Goal: Task Accomplishment & Management: Manage account settings

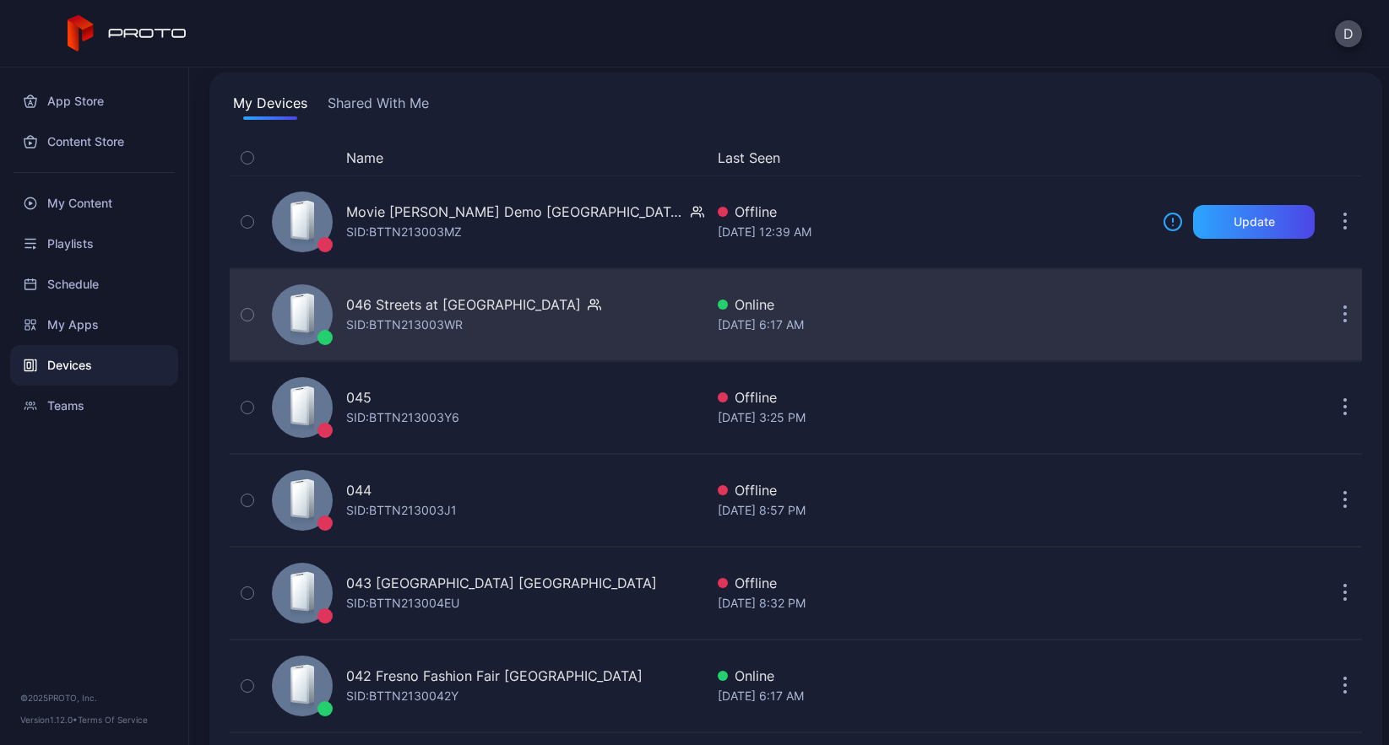
scroll to position [119, 0]
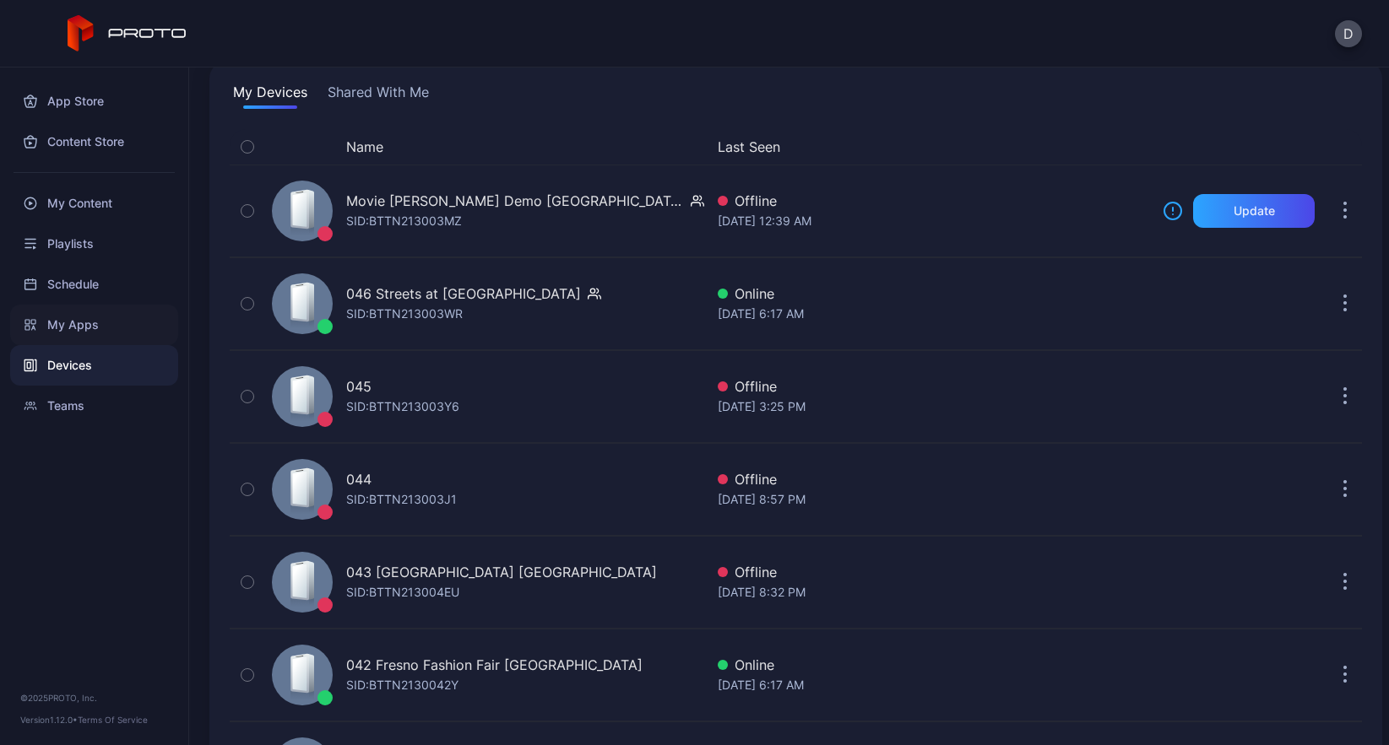
click at [99, 325] on div "My Apps" at bounding box center [94, 325] width 168 height 41
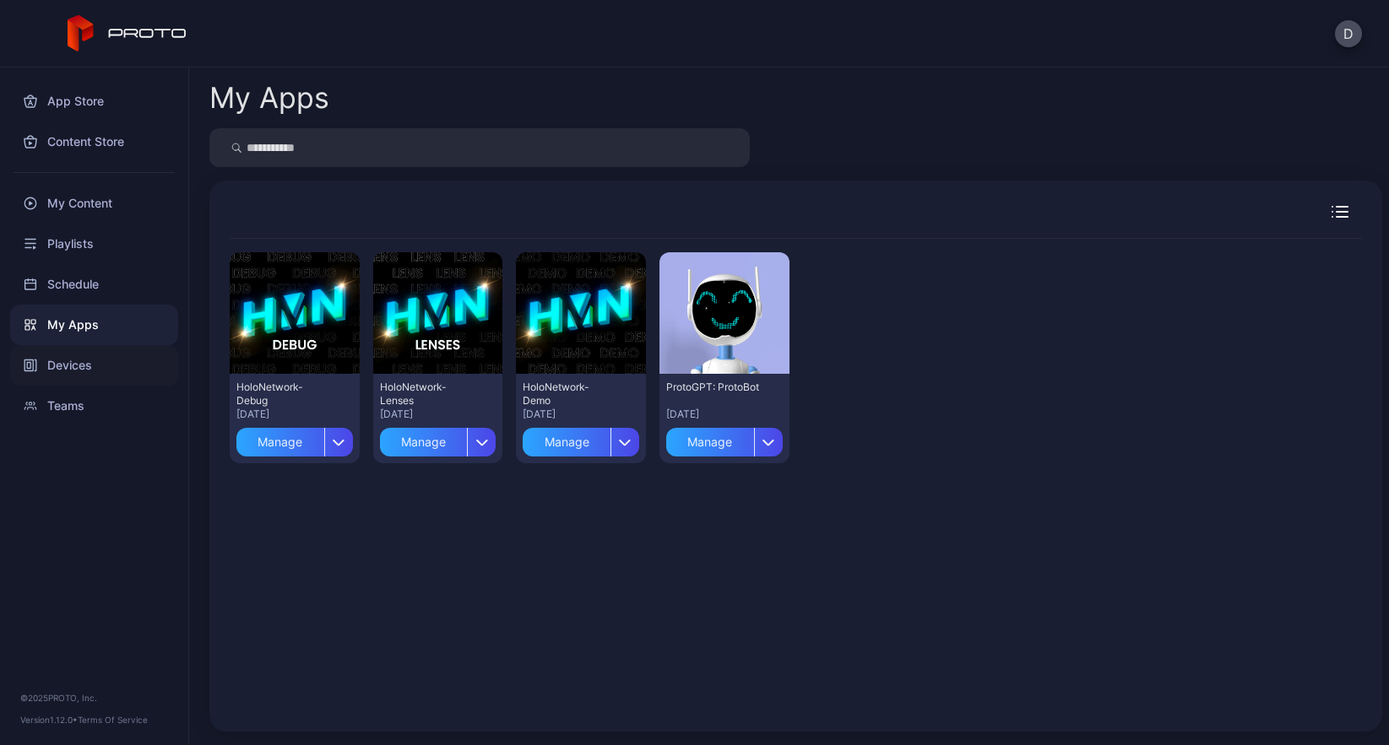
click at [79, 367] on div "Devices" at bounding box center [94, 365] width 168 height 41
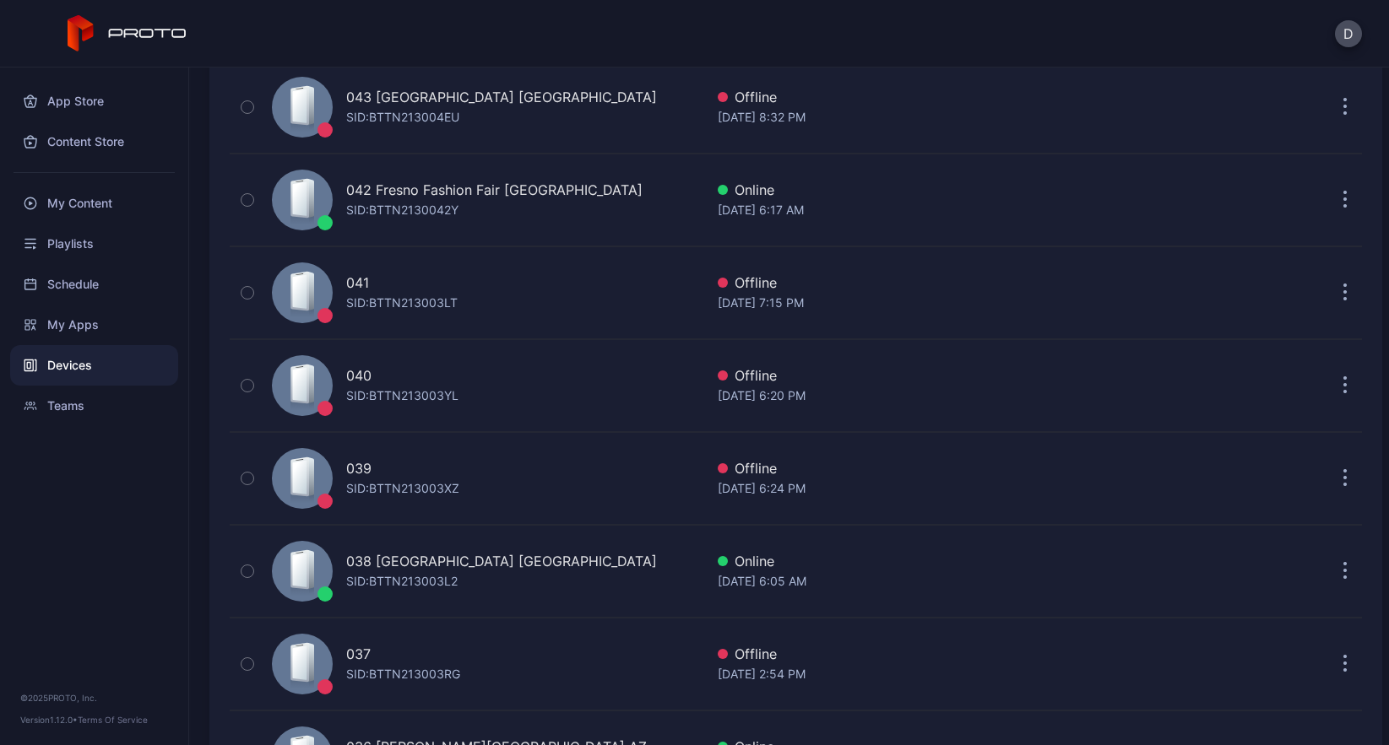
scroll to position [619, 0]
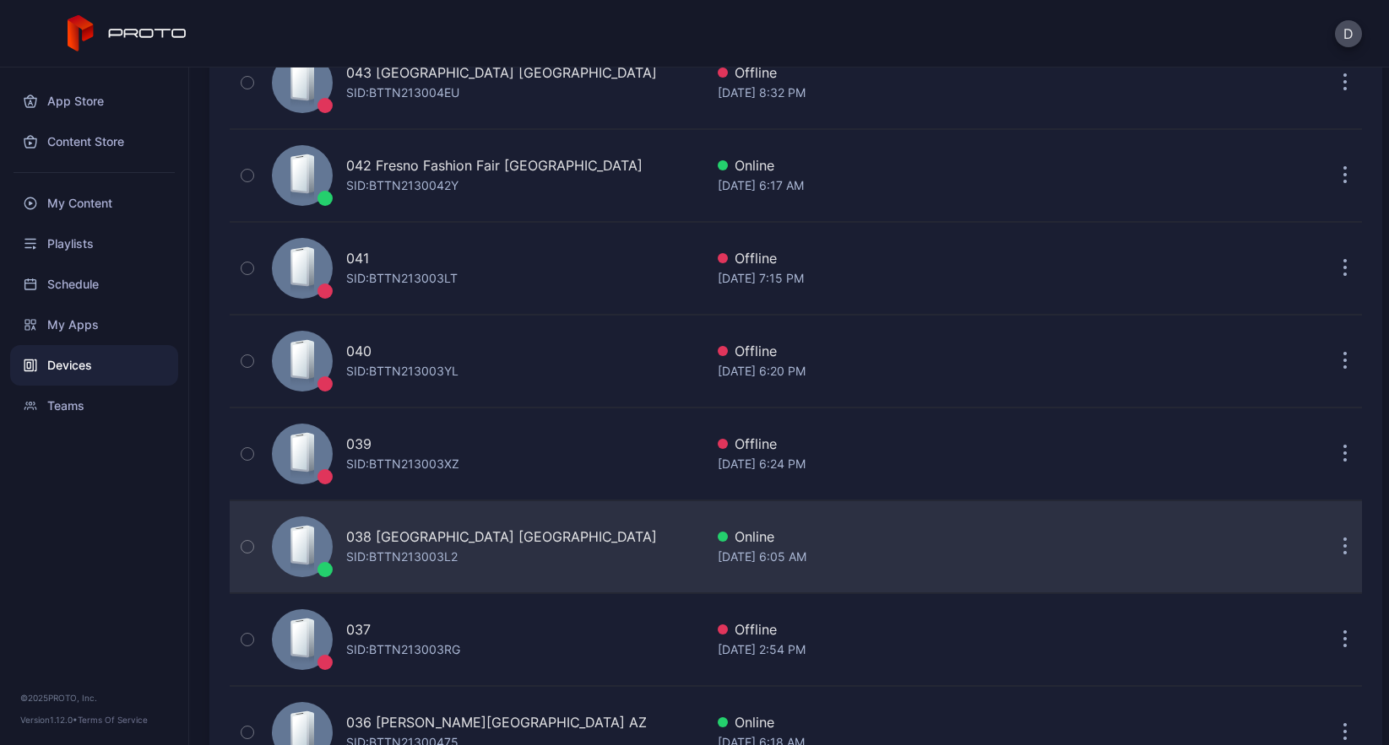
click at [523, 539] on div "038 Mayfair Mall WI SID: BTTN213003L2" at bounding box center [484, 547] width 439 height 84
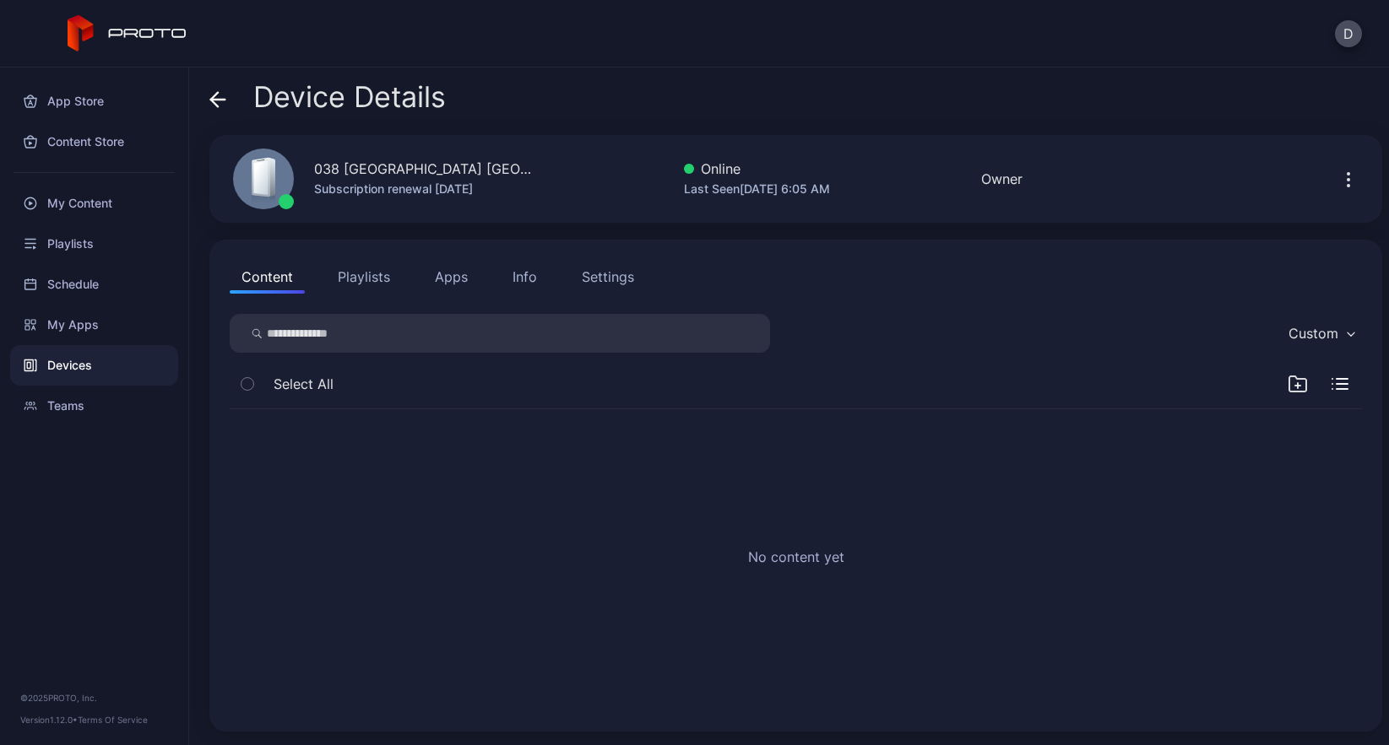
click at [438, 274] on button "Apps" at bounding box center [451, 277] width 57 height 34
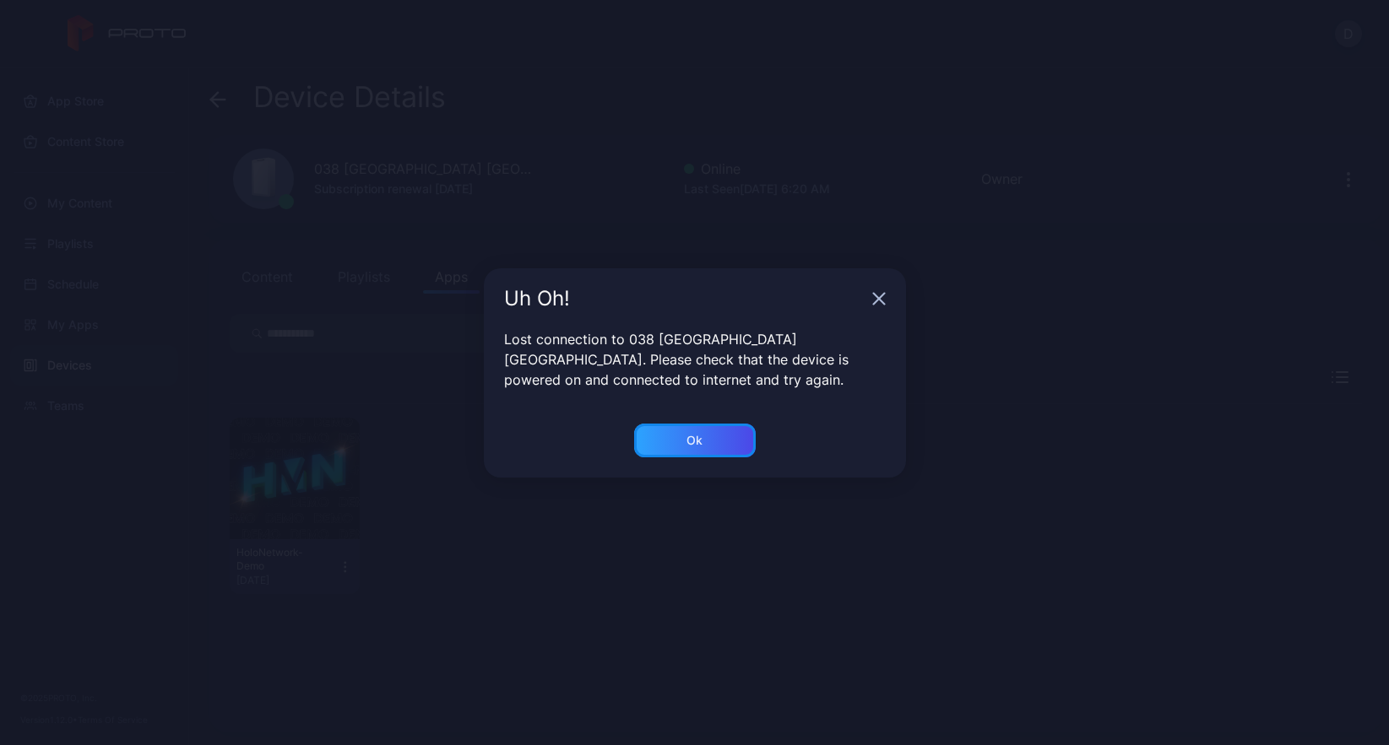
click at [704, 443] on div "Ok" at bounding box center [695, 441] width 122 height 34
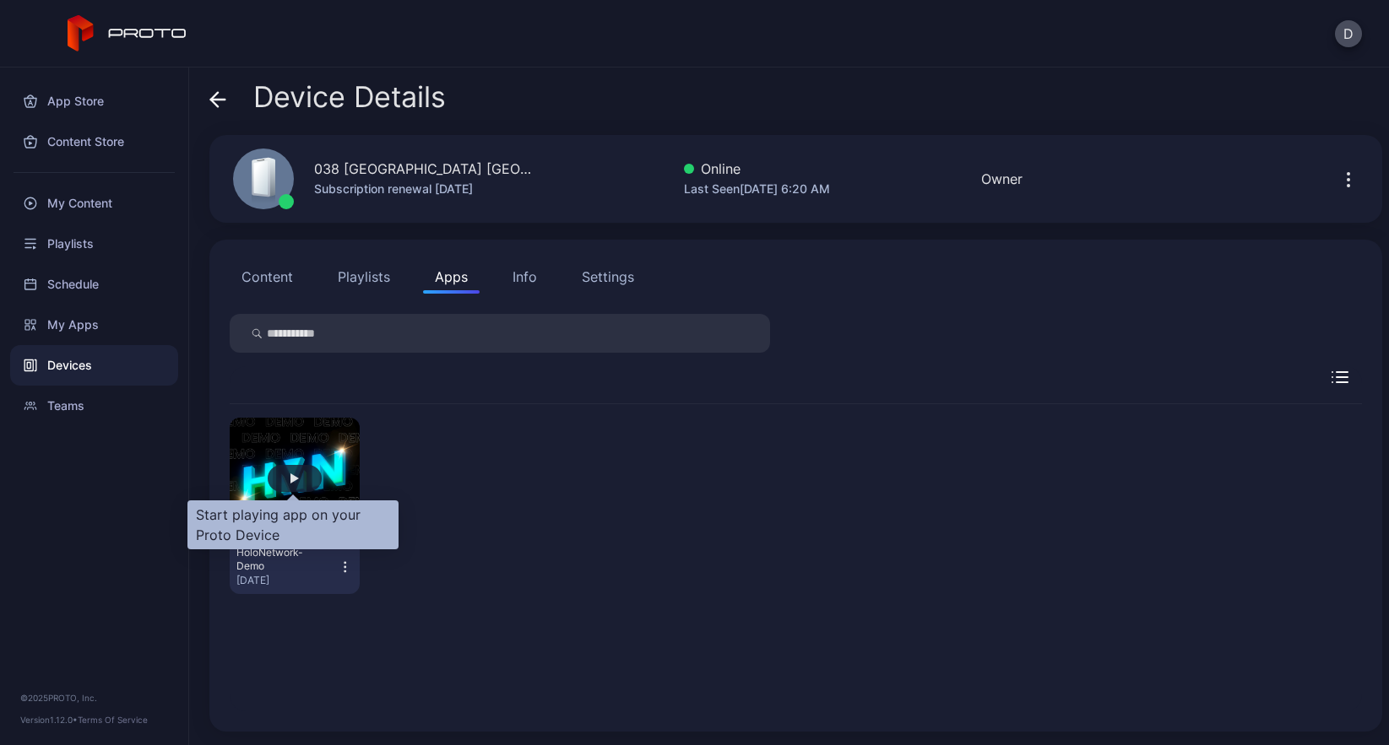
click at [285, 479] on div "button" at bounding box center [295, 478] width 54 height 27
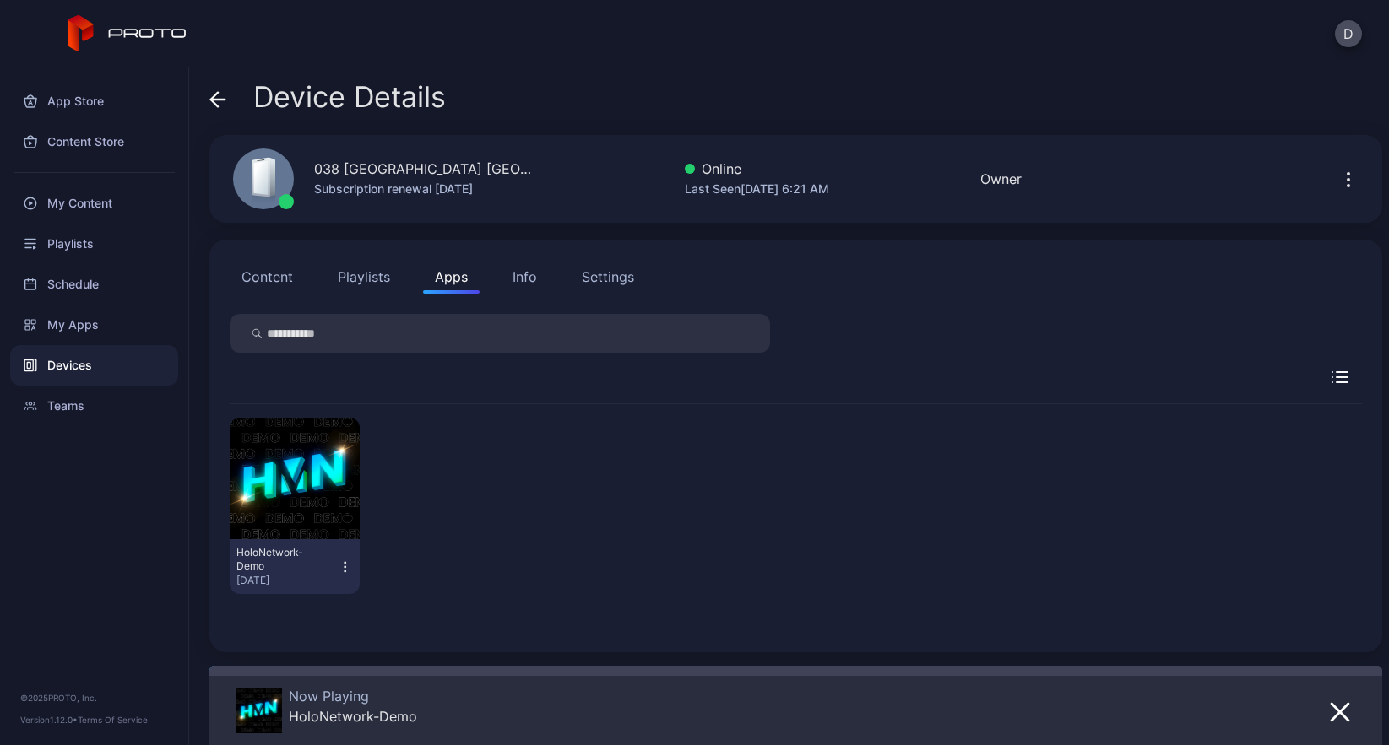
click at [209, 101] on icon at bounding box center [217, 99] width 17 height 17
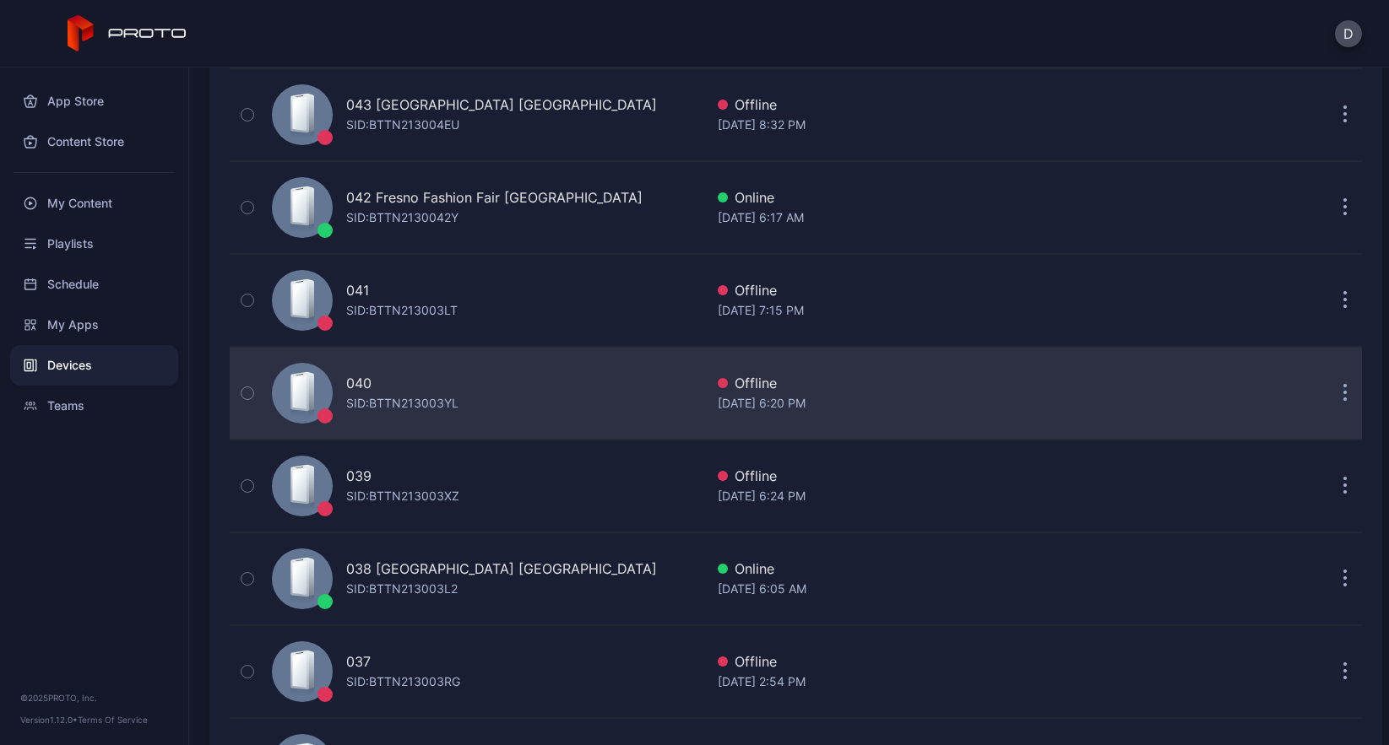
scroll to position [566, 0]
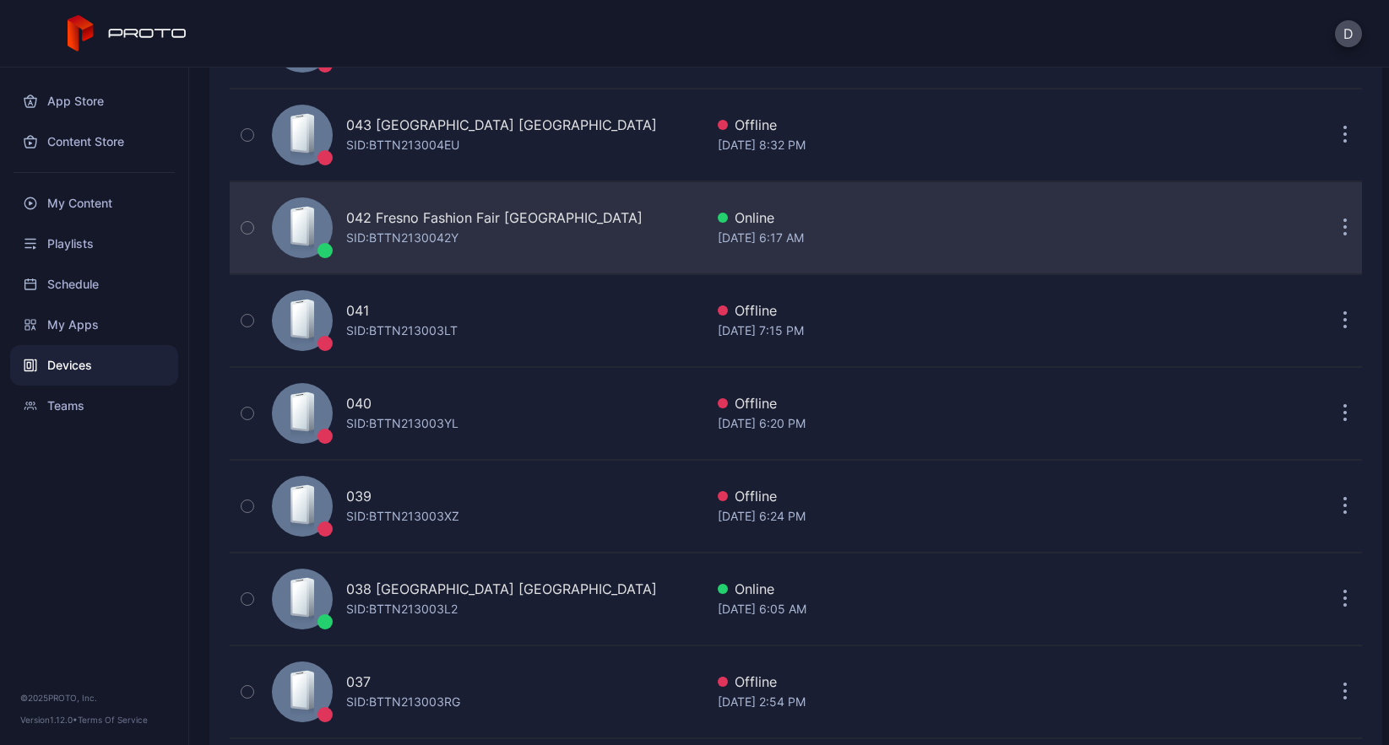
click at [567, 240] on div "042 Fresno Fashion Fair CA SID: BTTN2130042Y" at bounding box center [484, 228] width 439 height 84
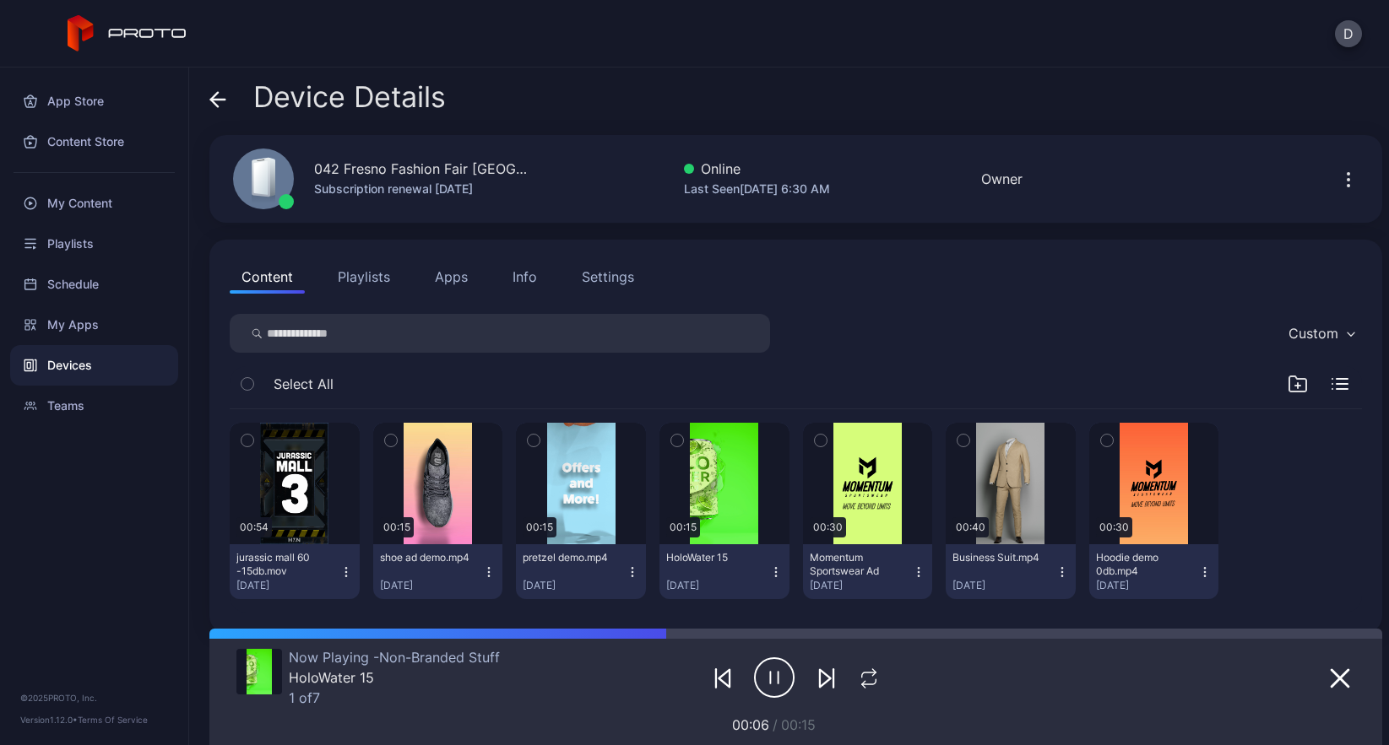
click at [219, 100] on icon at bounding box center [217, 99] width 17 height 17
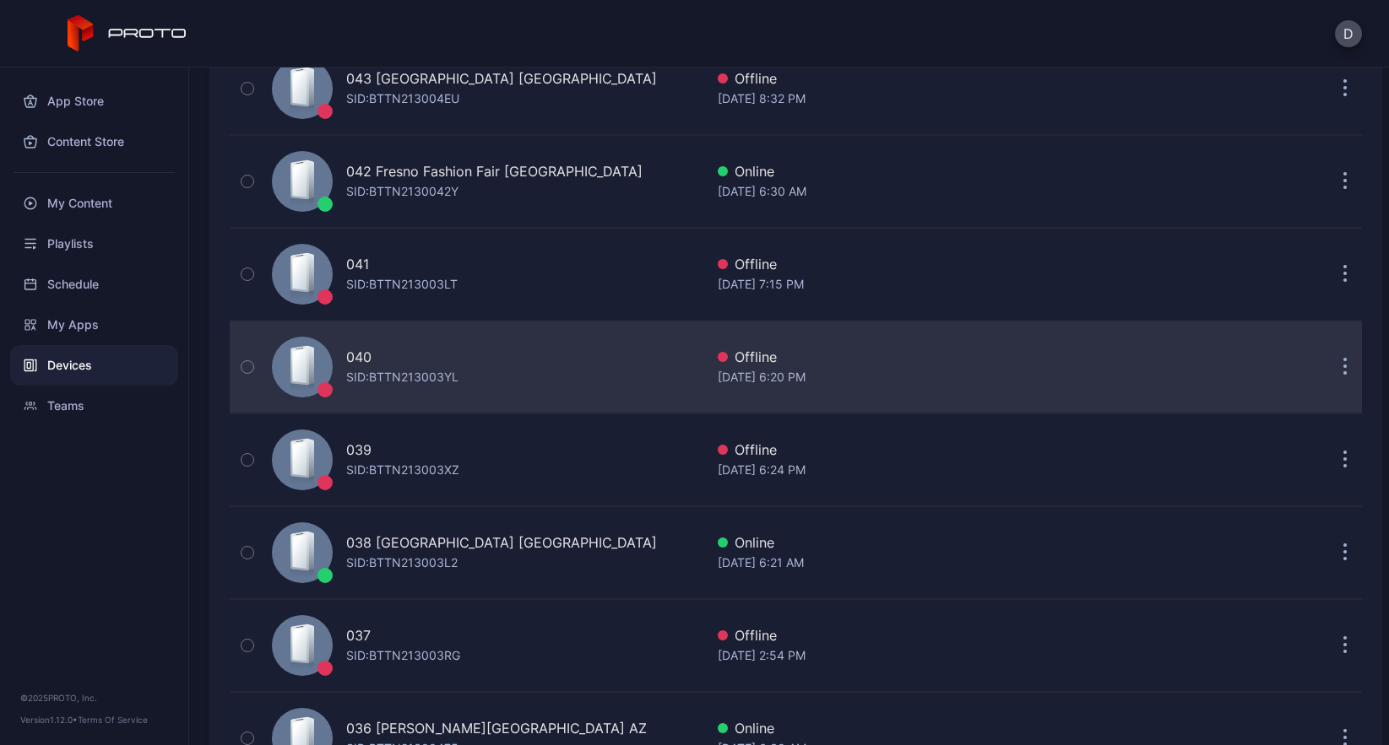
scroll to position [695, 0]
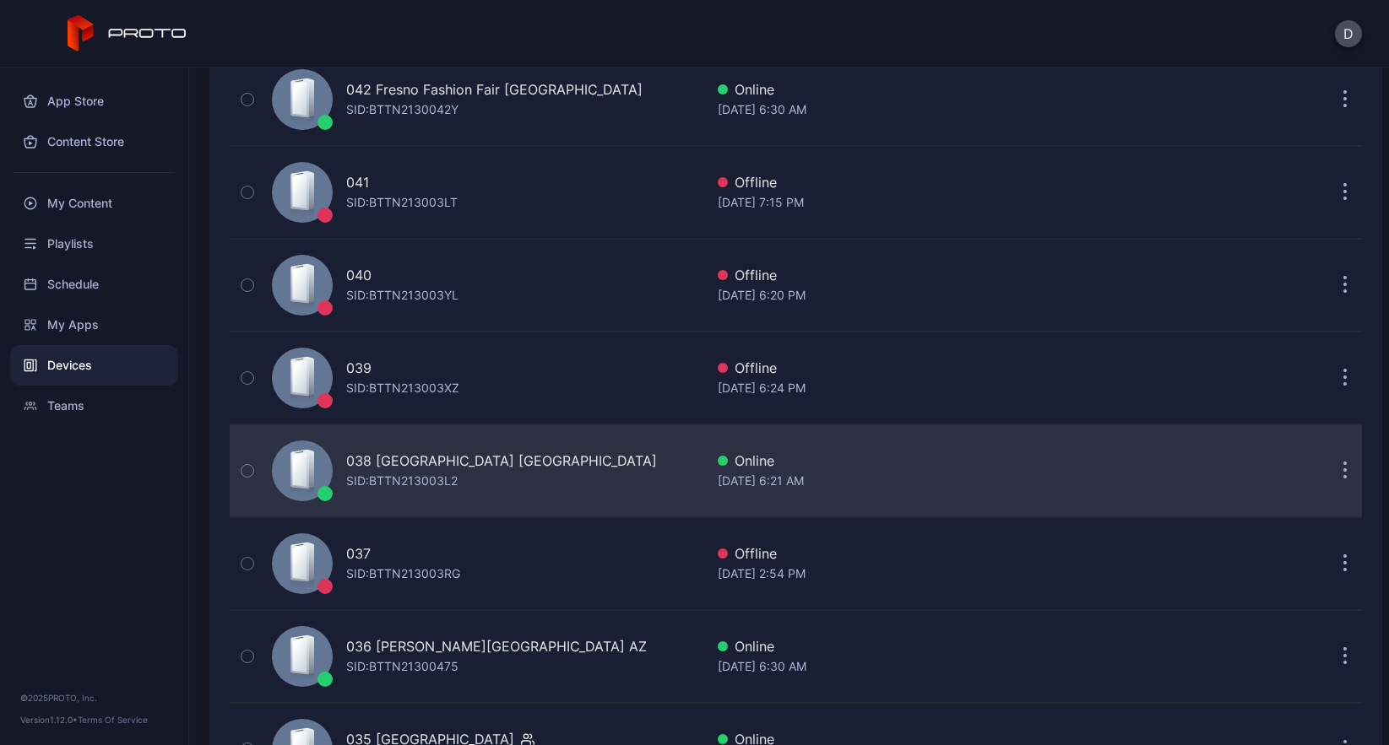
click at [556, 458] on div "038 Mayfair Mall WI SID: BTTN213003L2" at bounding box center [484, 471] width 439 height 84
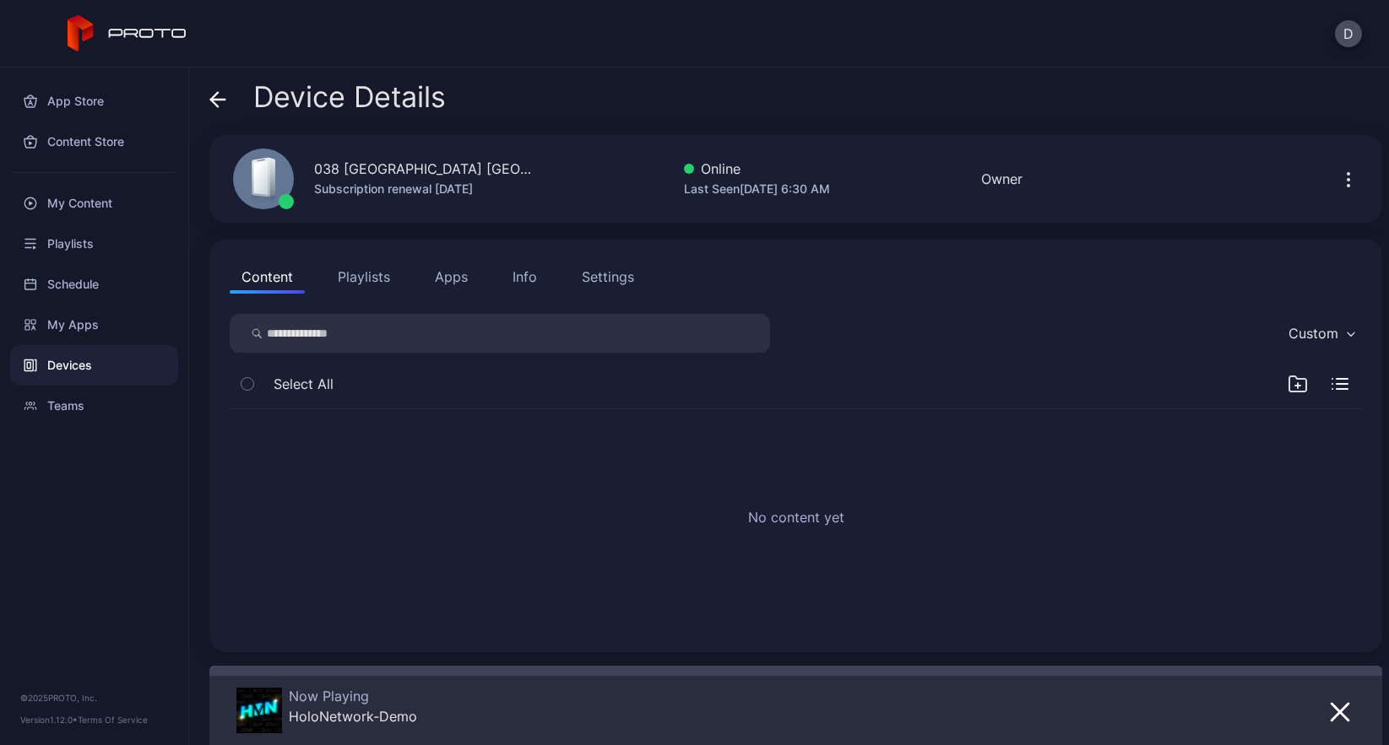
click at [365, 279] on button "Playlists" at bounding box center [364, 277] width 76 height 34
click at [96, 243] on div "Playlists" at bounding box center [94, 244] width 168 height 41
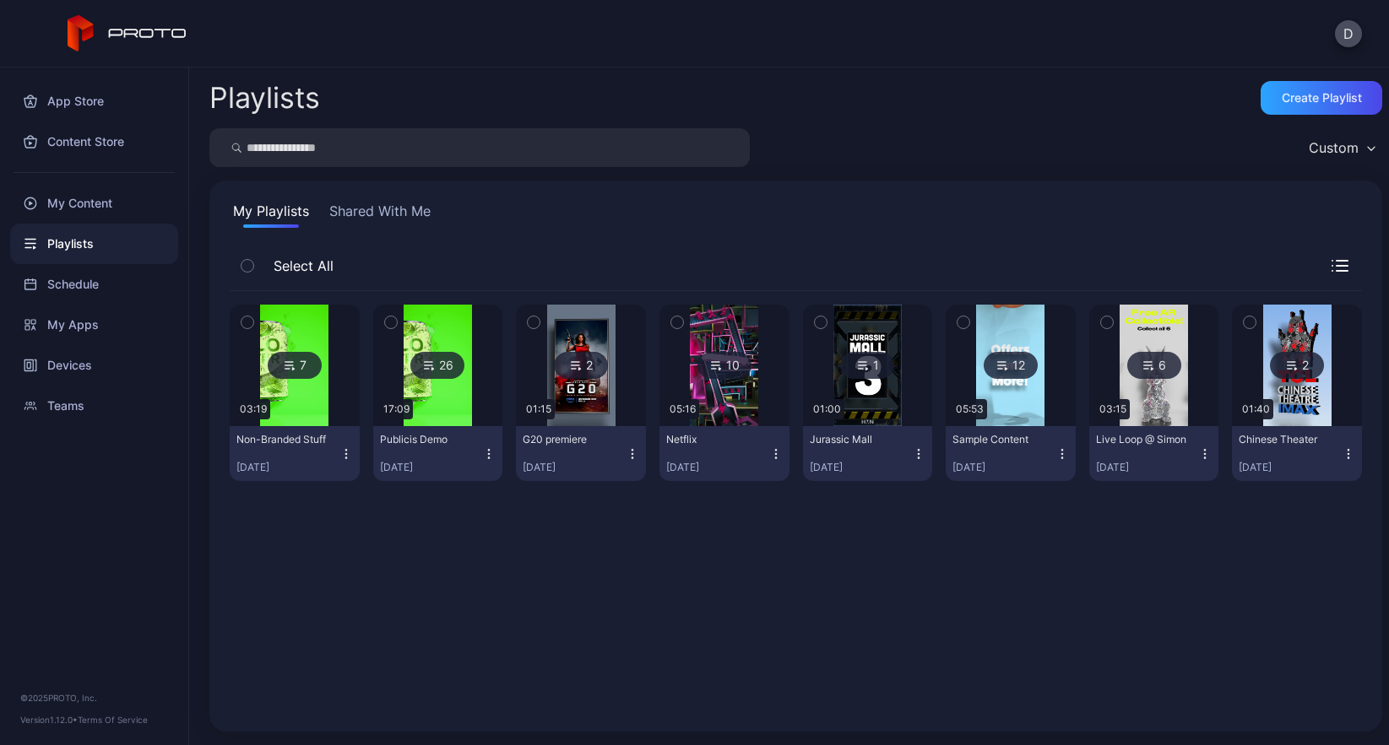
click at [344, 451] on icon "button" at bounding box center [346, 454] width 14 height 14
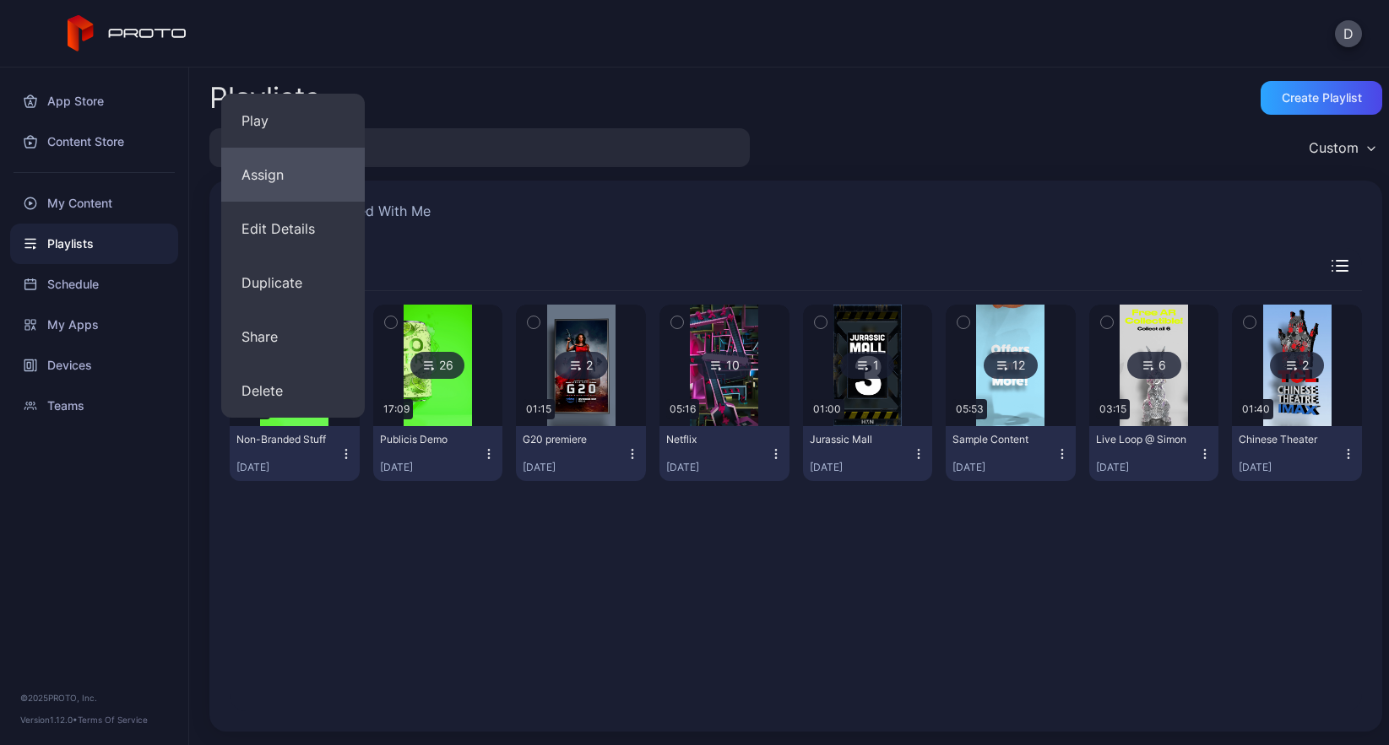
click at [290, 182] on button "Assign" at bounding box center [292, 175] width 143 height 54
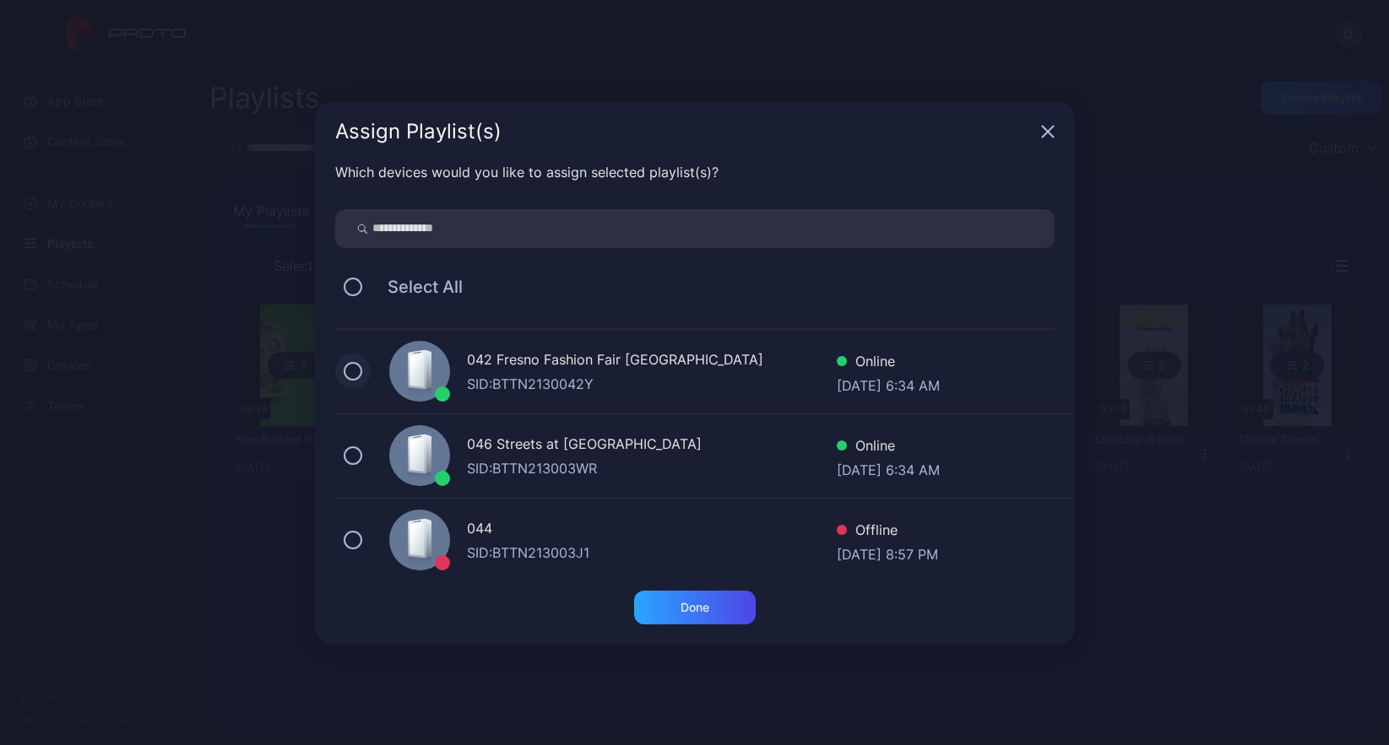
click at [355, 375] on button at bounding box center [353, 371] width 19 height 19
click at [349, 460] on button at bounding box center [353, 456] width 19 height 19
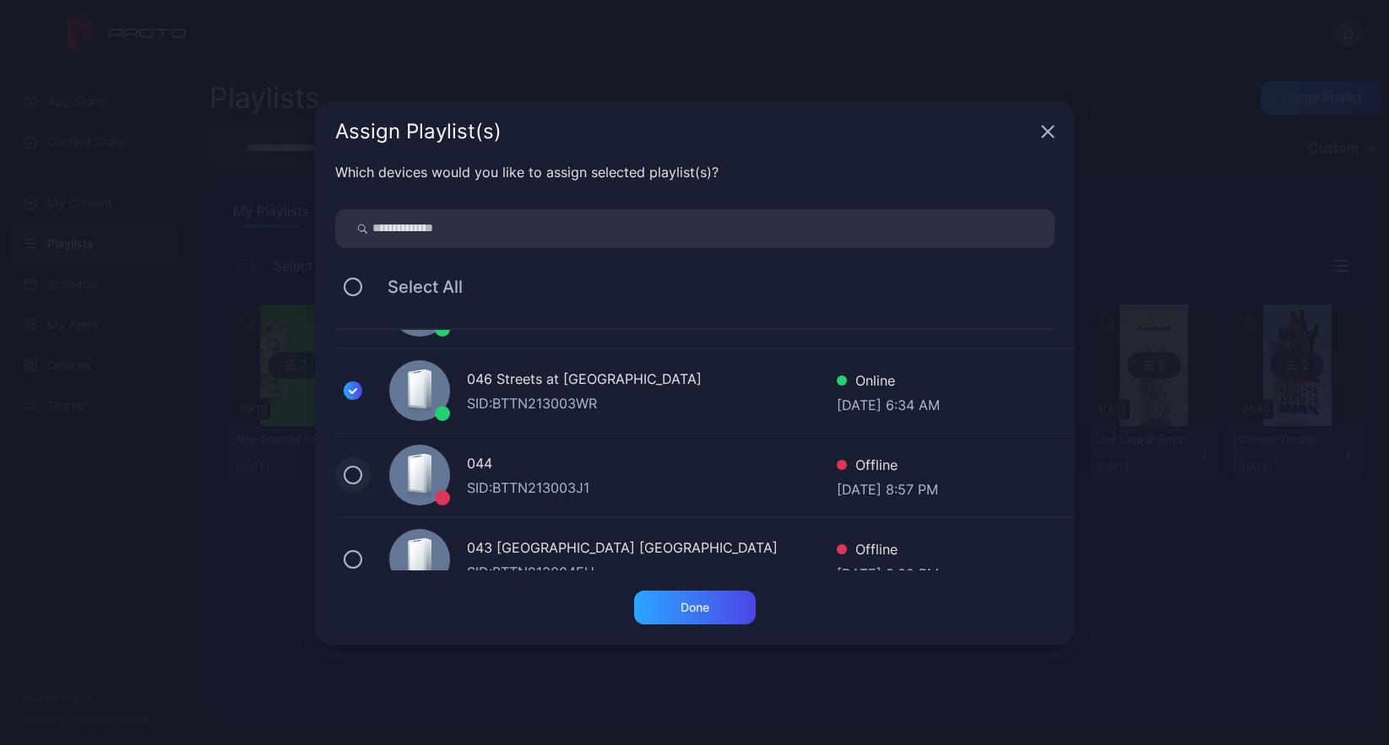
click at [355, 473] on button at bounding box center [353, 475] width 19 height 19
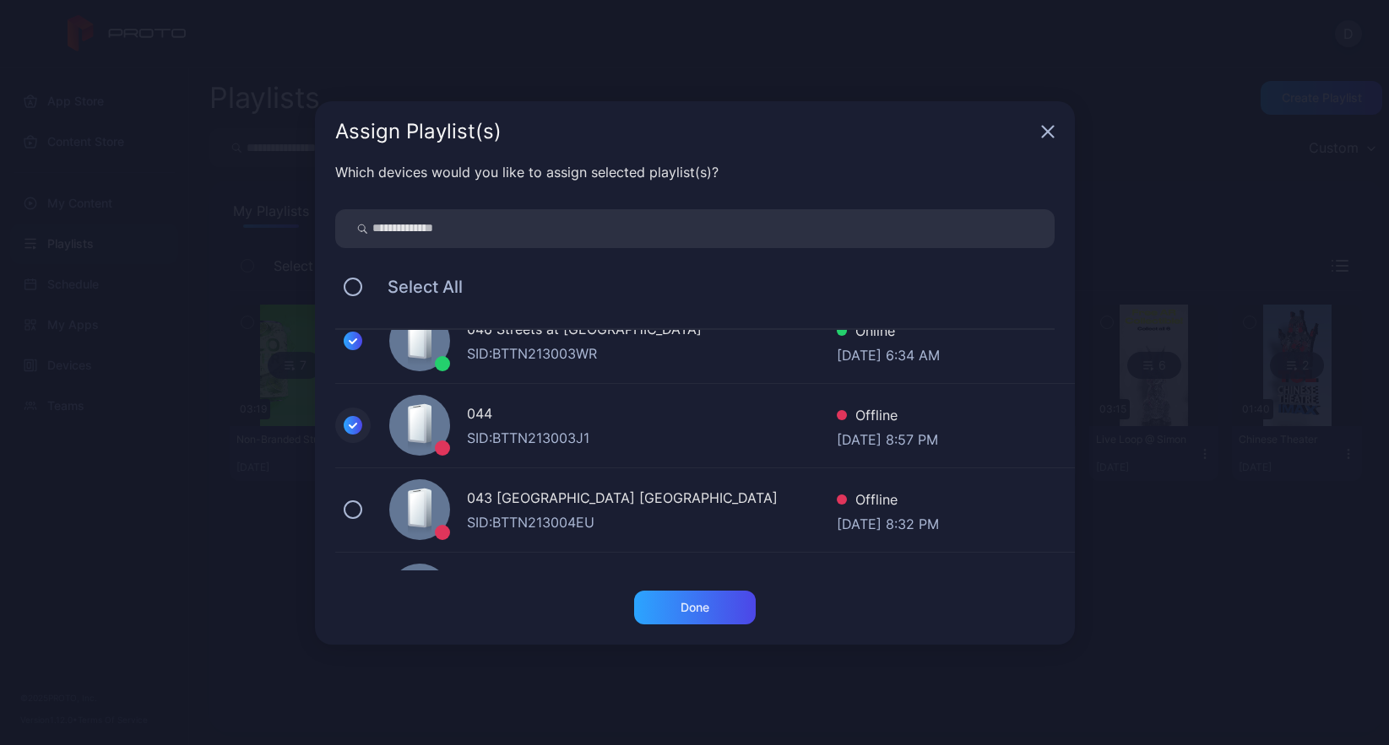
scroll to position [165, 0]
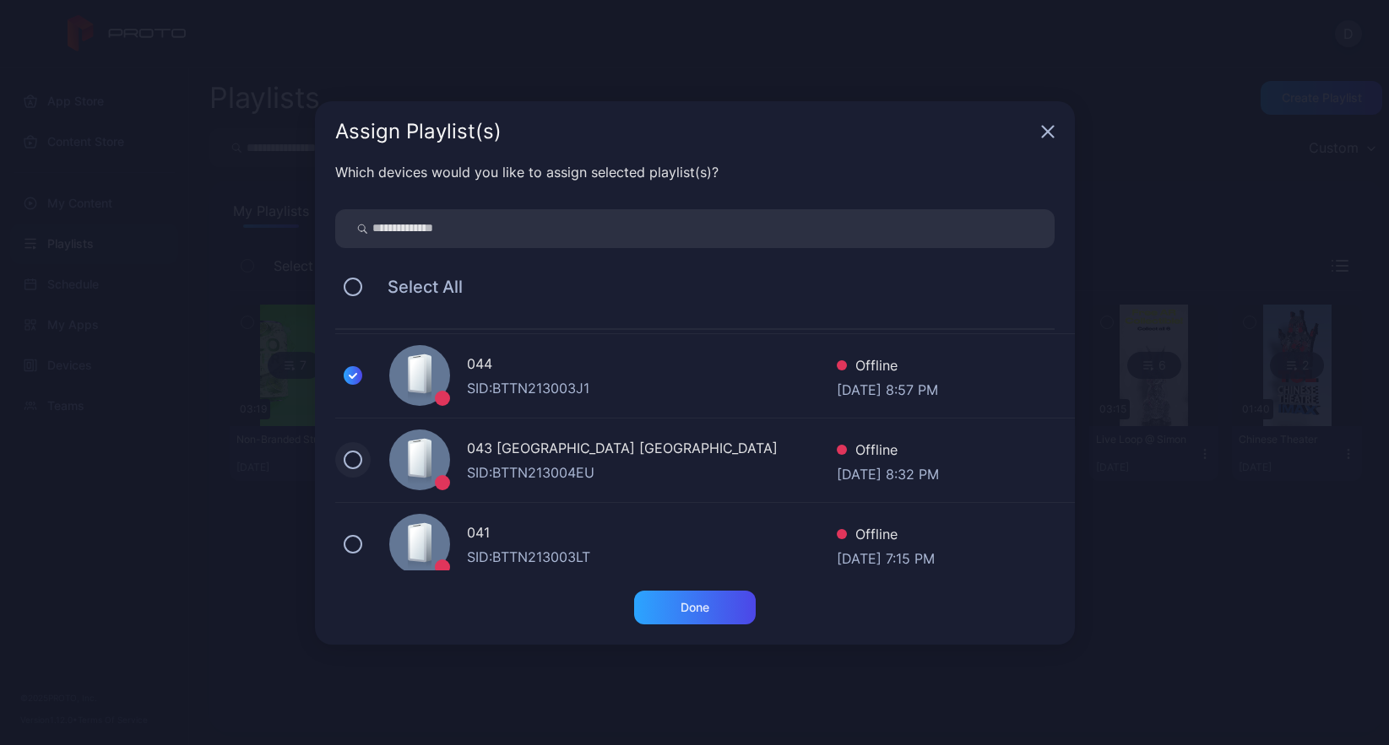
click at [355, 463] on button at bounding box center [353, 460] width 19 height 19
click at [360, 546] on button at bounding box center [353, 544] width 19 height 19
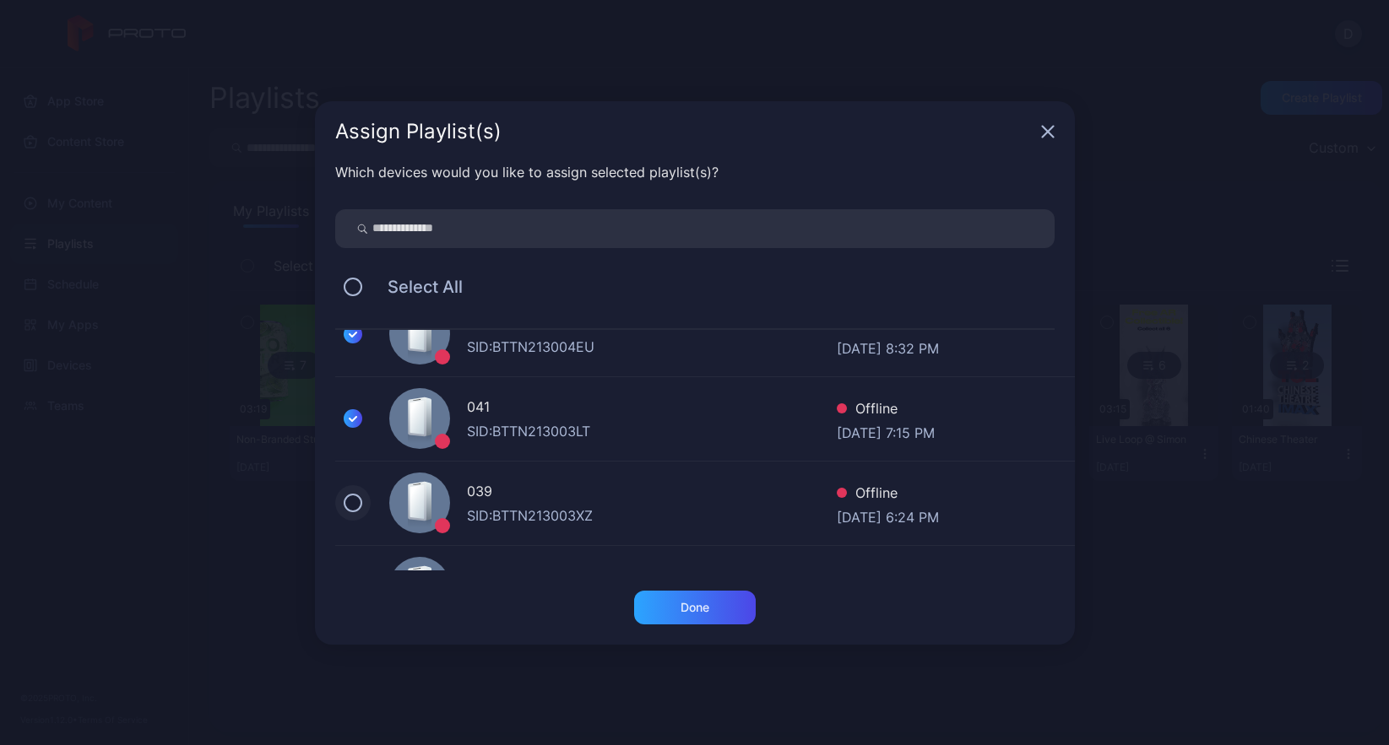
click at [352, 507] on button at bounding box center [353, 503] width 19 height 19
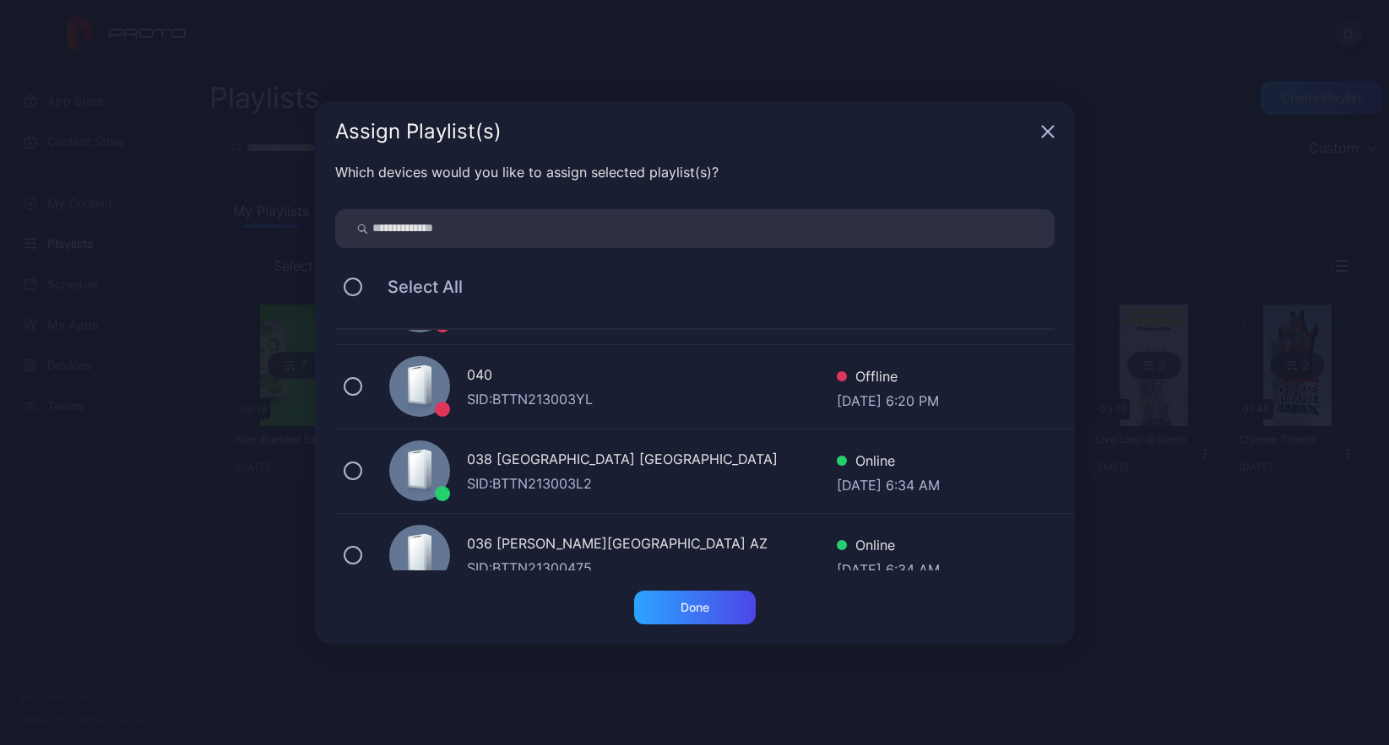
scroll to position [455, 0]
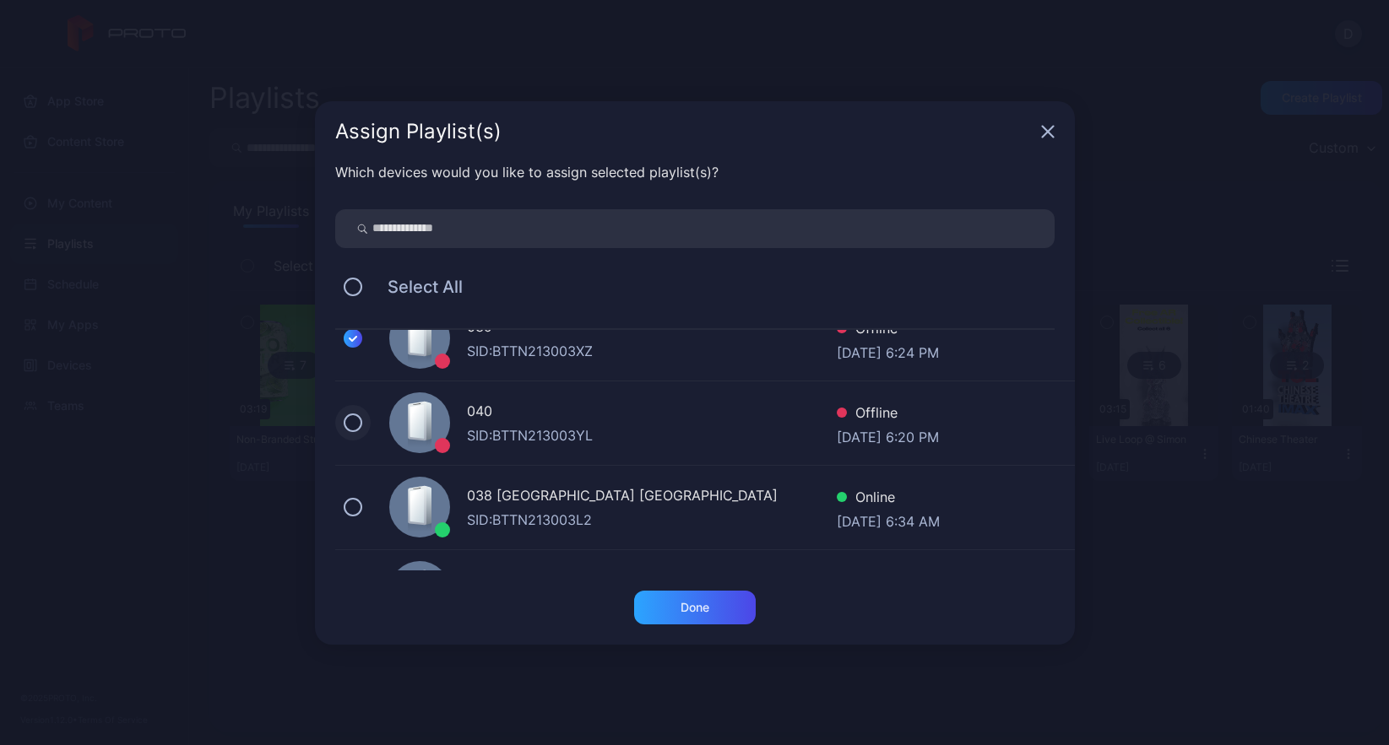
click at [353, 430] on button at bounding box center [353, 423] width 19 height 19
click at [353, 502] on button at bounding box center [353, 507] width 19 height 19
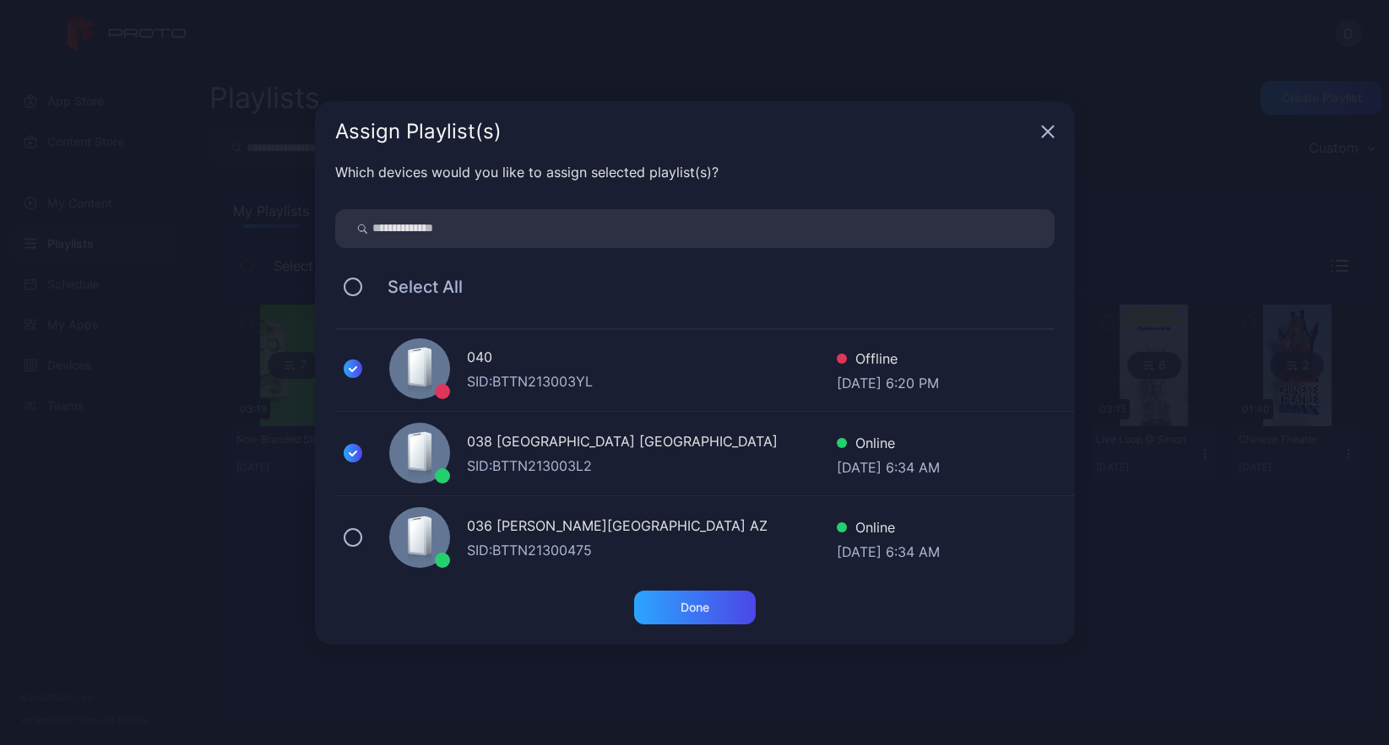
scroll to position [540, 0]
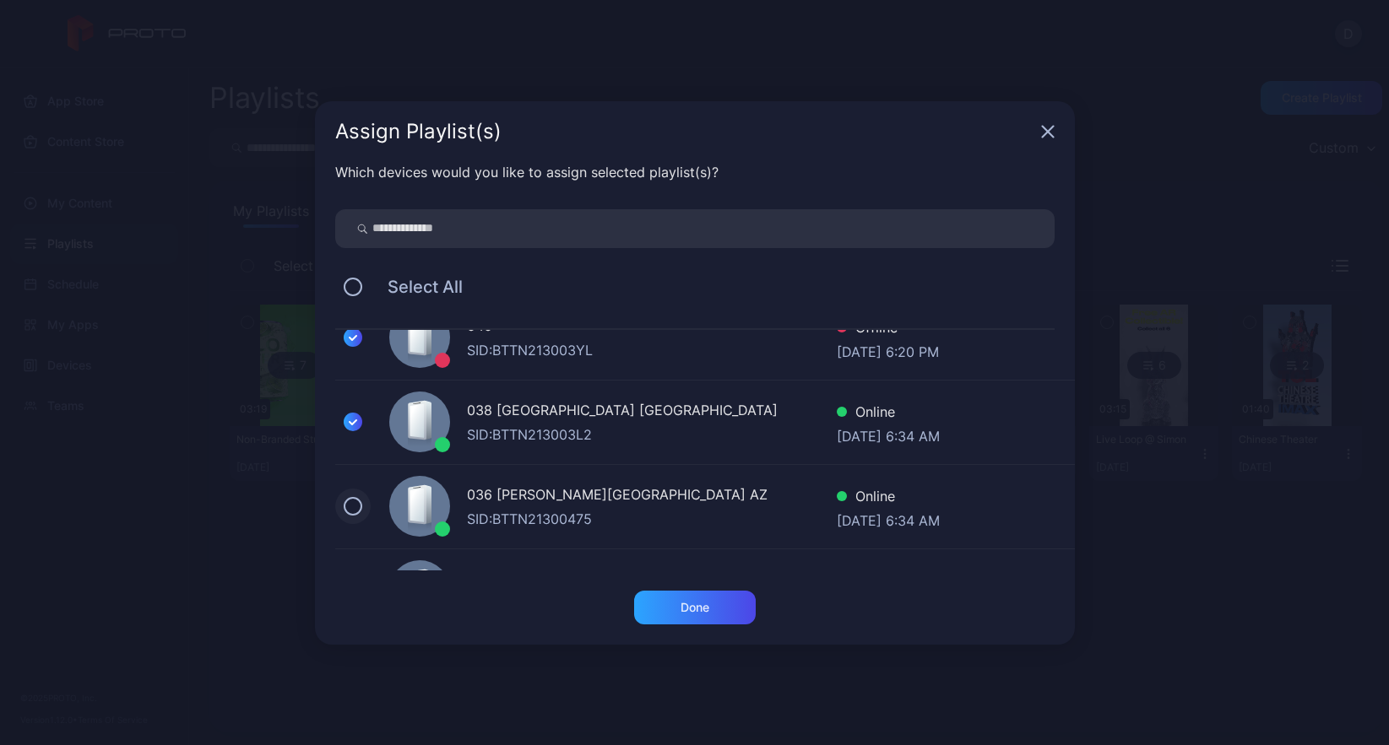
click at [355, 507] on button at bounding box center [353, 506] width 19 height 19
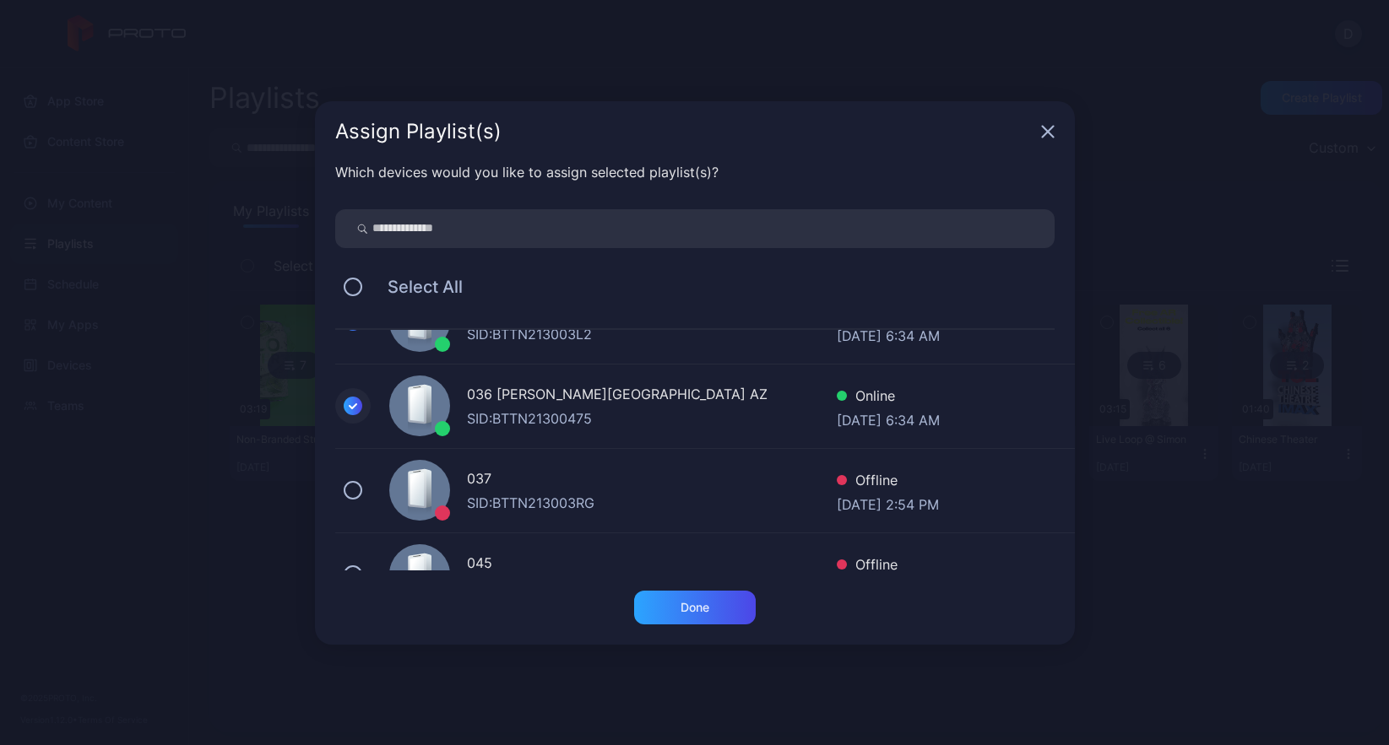
scroll to position [661, 0]
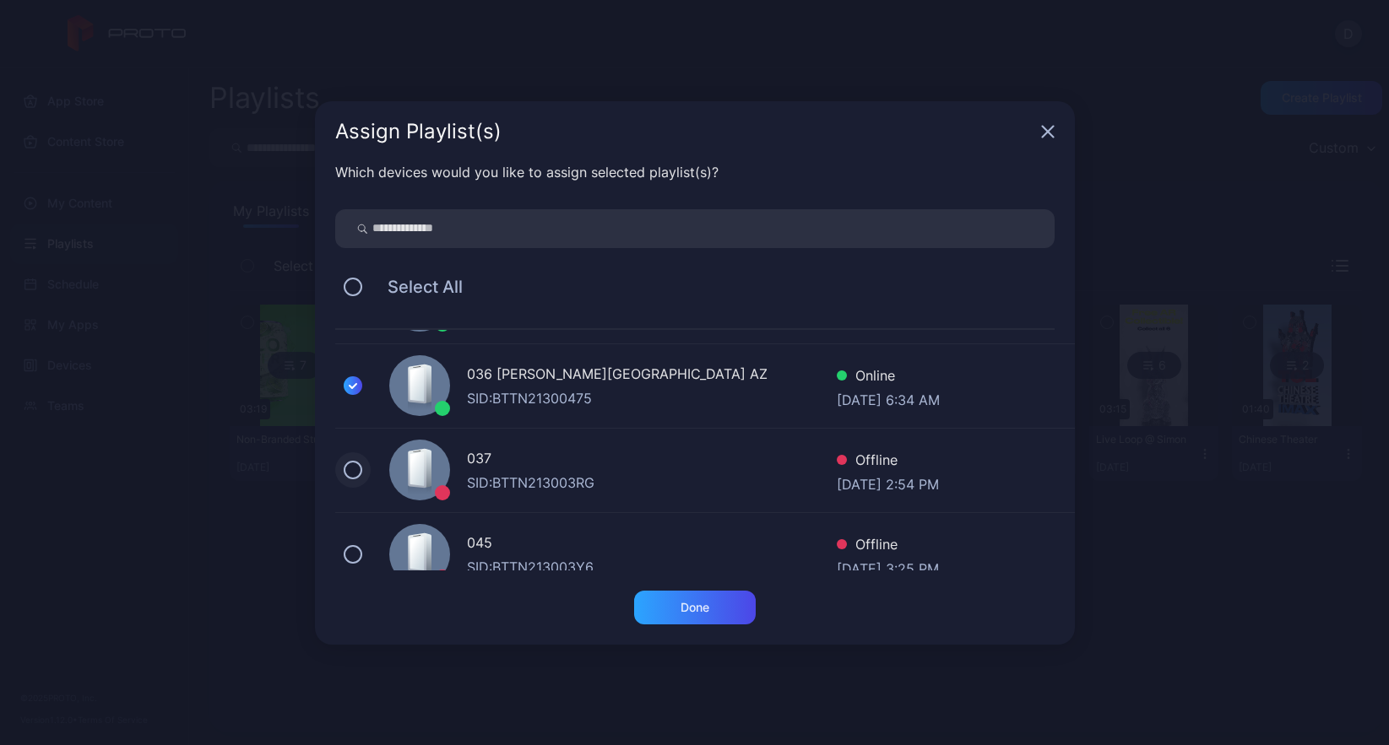
click at [355, 475] on button at bounding box center [353, 470] width 19 height 19
click at [353, 552] on button at bounding box center [353, 554] width 19 height 19
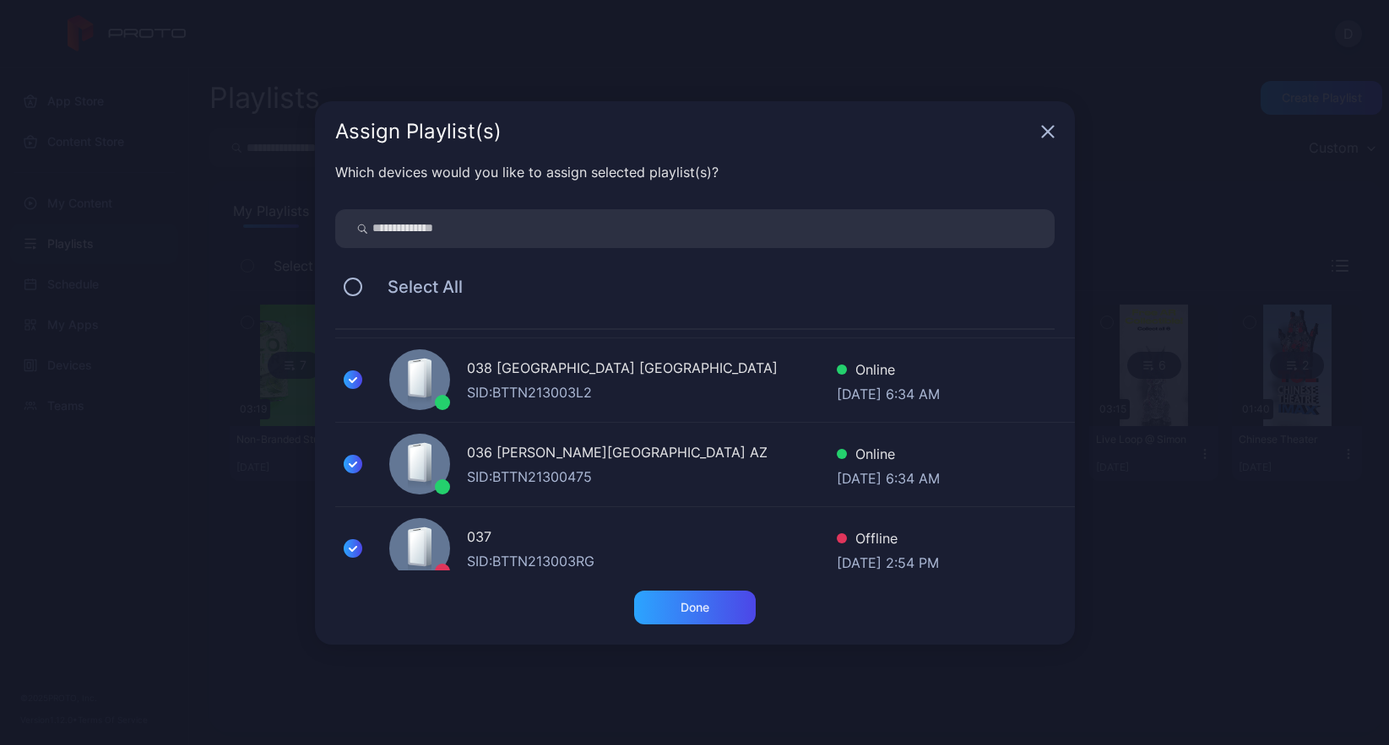
scroll to position [571, 0]
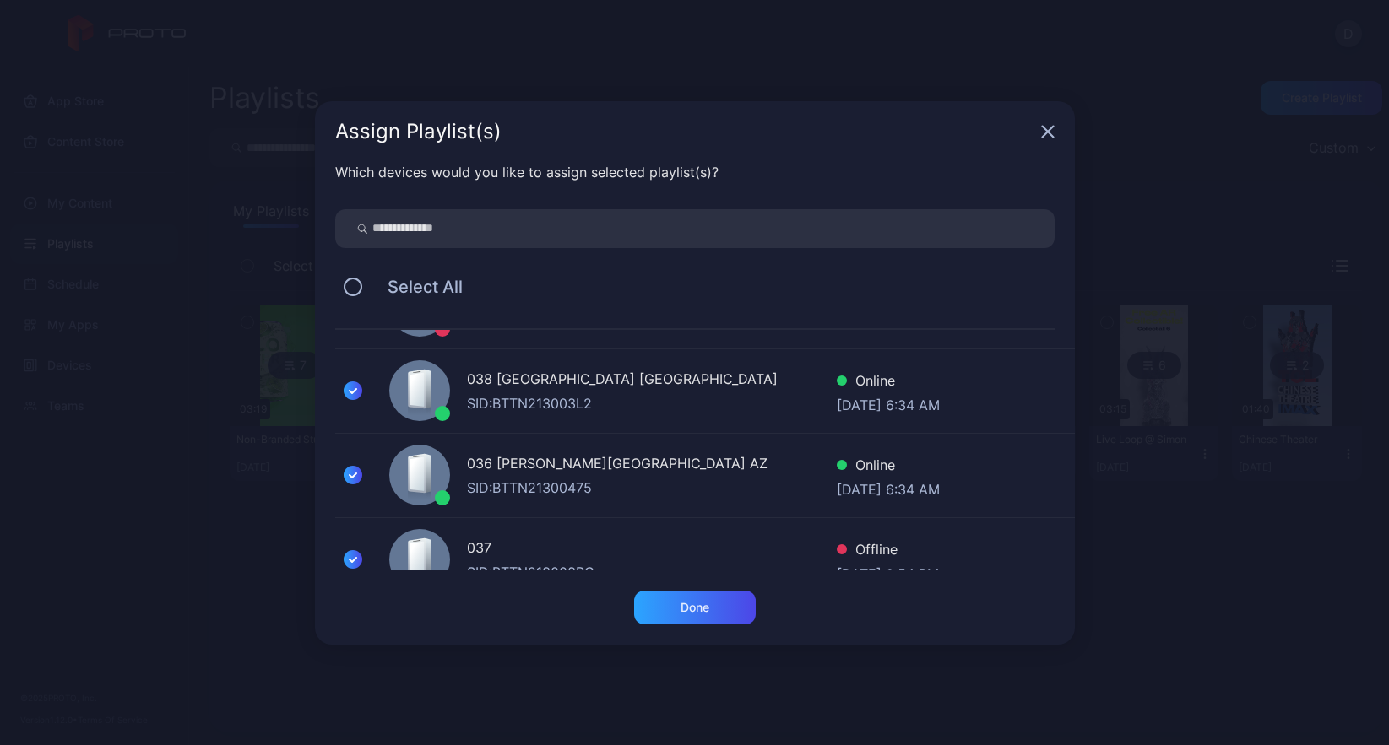
click at [420, 230] on input "search" at bounding box center [694, 228] width 719 height 39
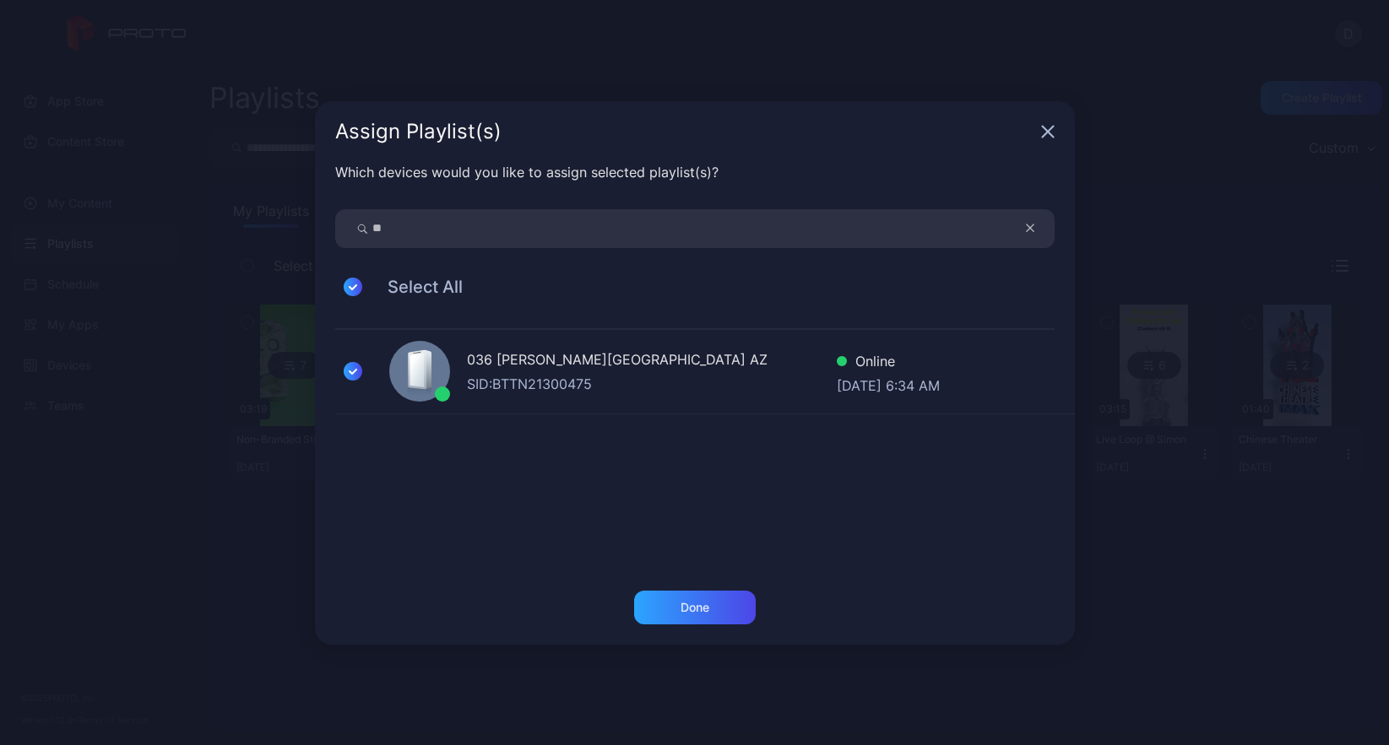
click at [382, 228] on input "**" at bounding box center [694, 228] width 719 height 39
click at [401, 229] on input "**" at bounding box center [694, 228] width 719 height 39
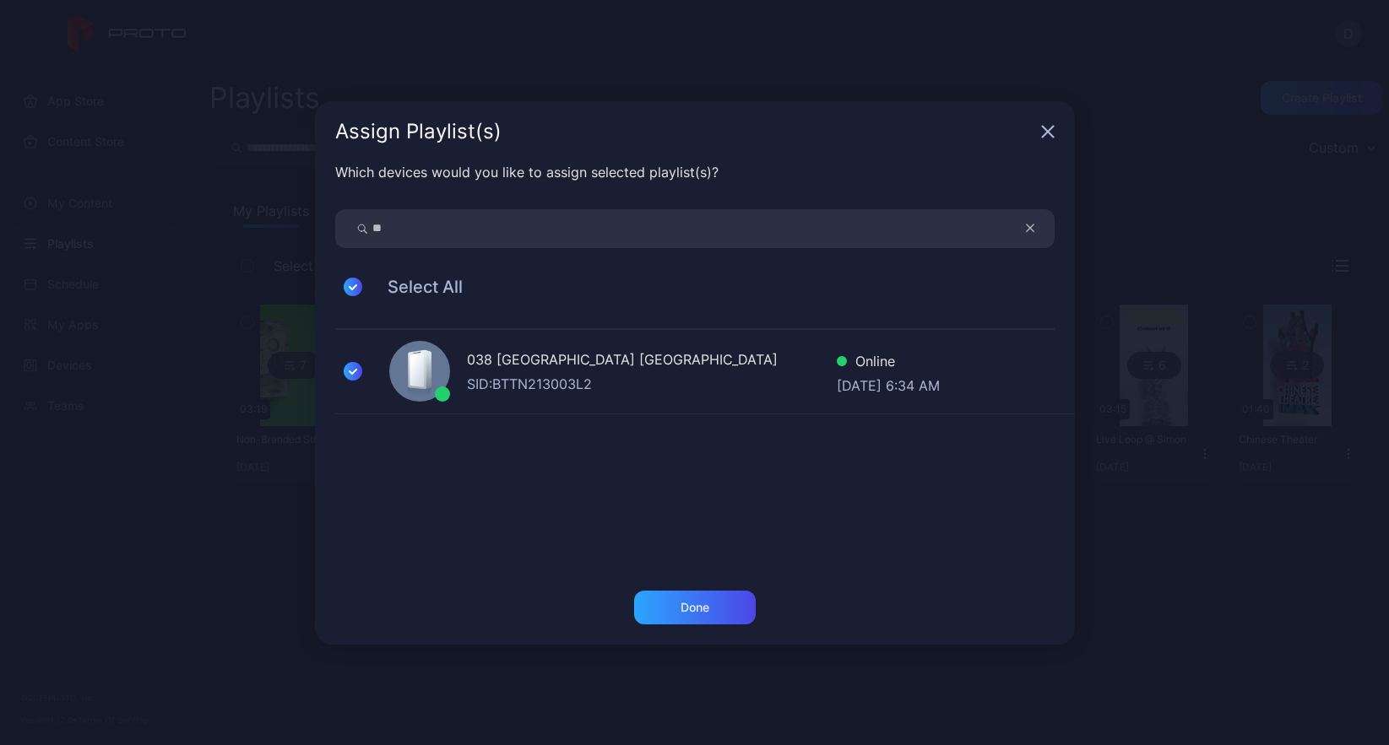
click at [401, 229] on input "**" at bounding box center [694, 228] width 719 height 39
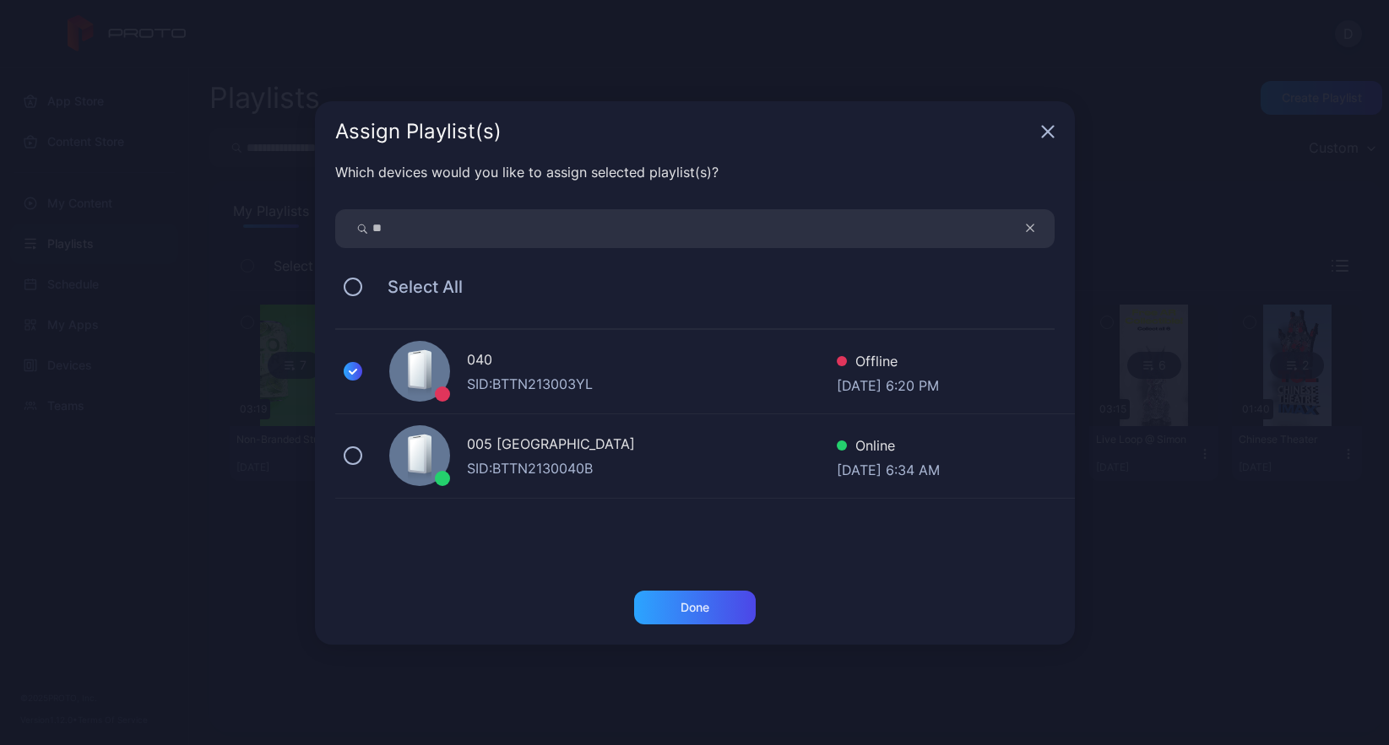
click at [397, 230] on input "**" at bounding box center [694, 228] width 719 height 39
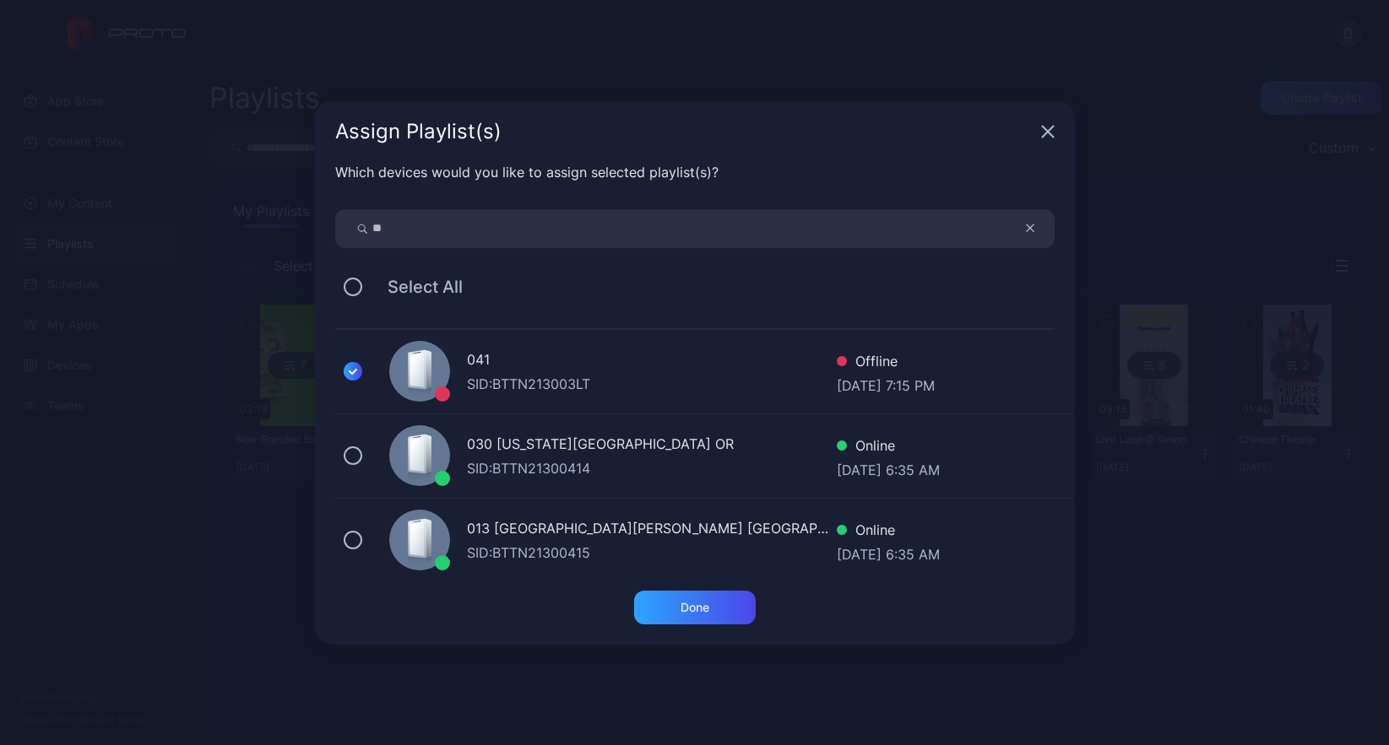
click at [397, 230] on input "**" at bounding box center [694, 228] width 719 height 39
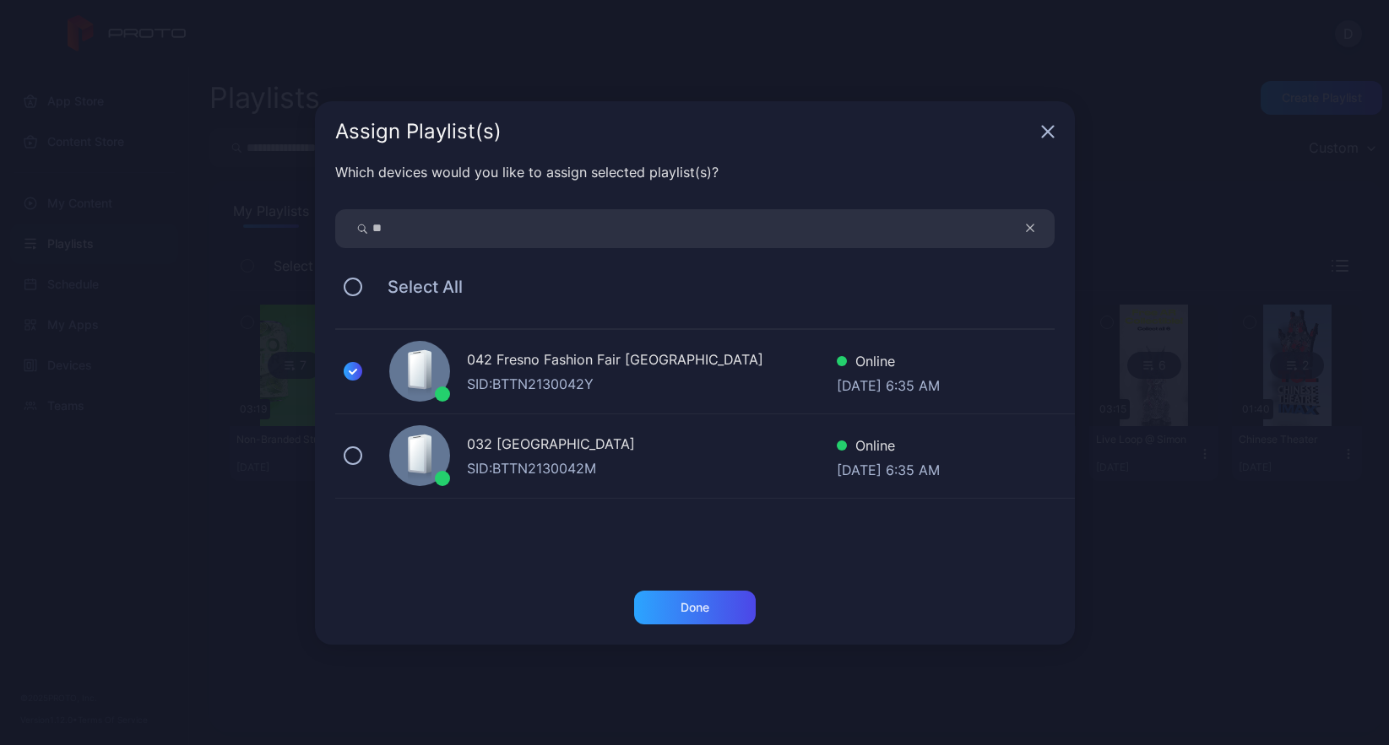
click at [397, 230] on input "**" at bounding box center [694, 228] width 719 height 39
type input "*"
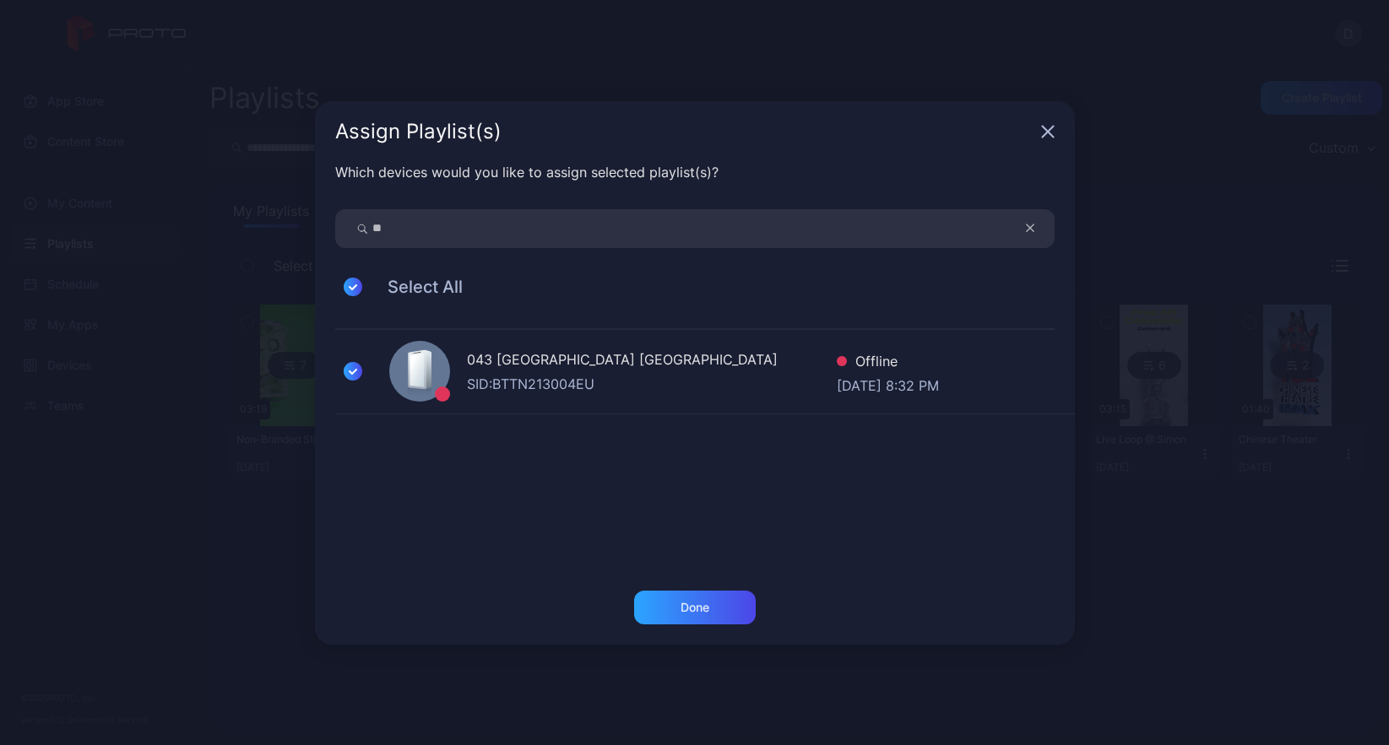
click at [397, 230] on input "**" at bounding box center [694, 228] width 719 height 39
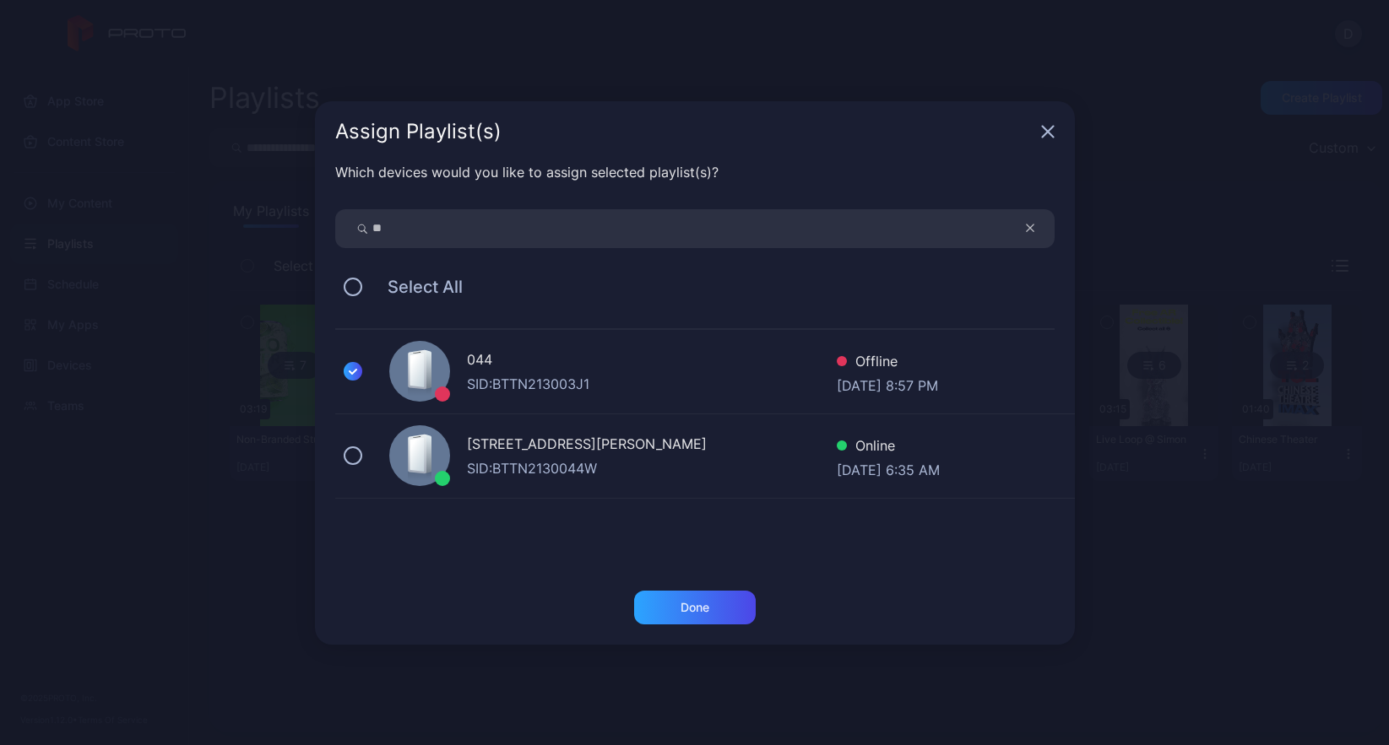
click at [397, 230] on input "**" at bounding box center [694, 228] width 719 height 39
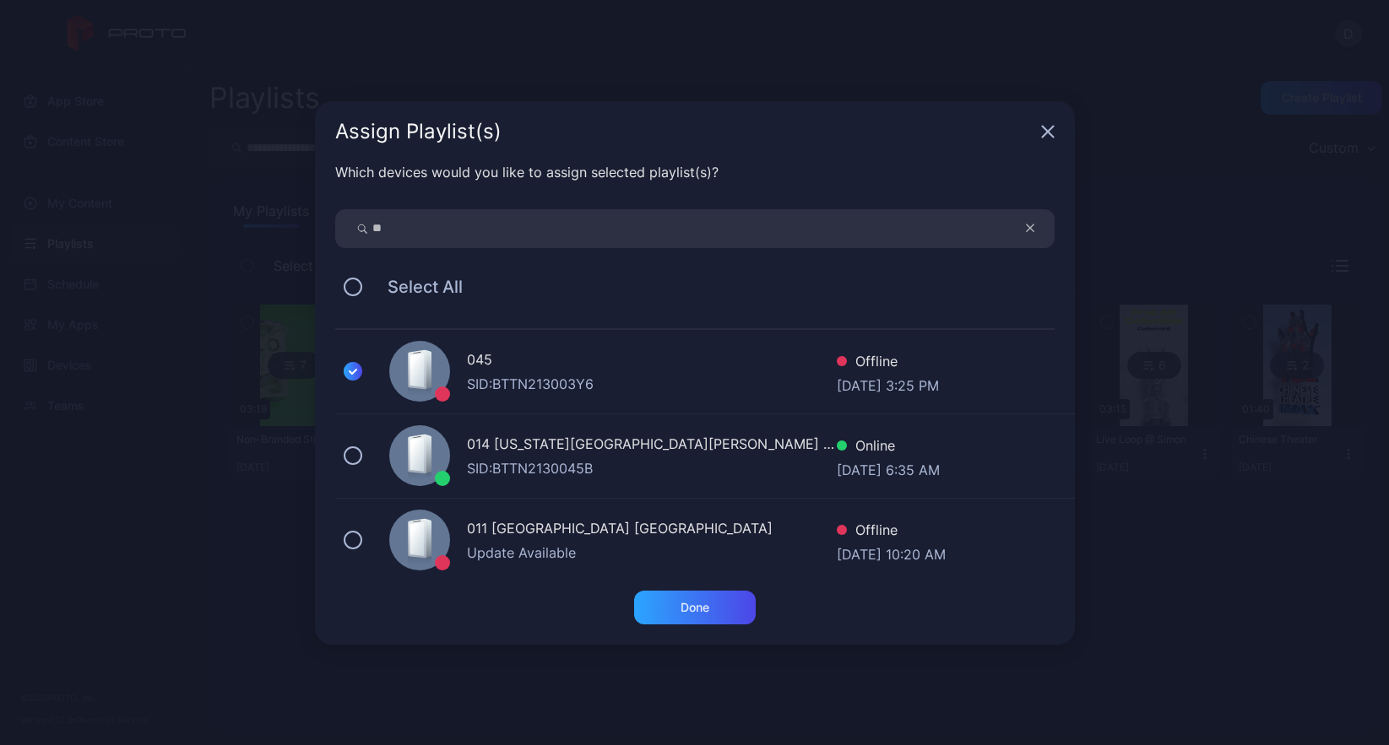
click at [397, 230] on input "**" at bounding box center [694, 228] width 719 height 39
type input "**"
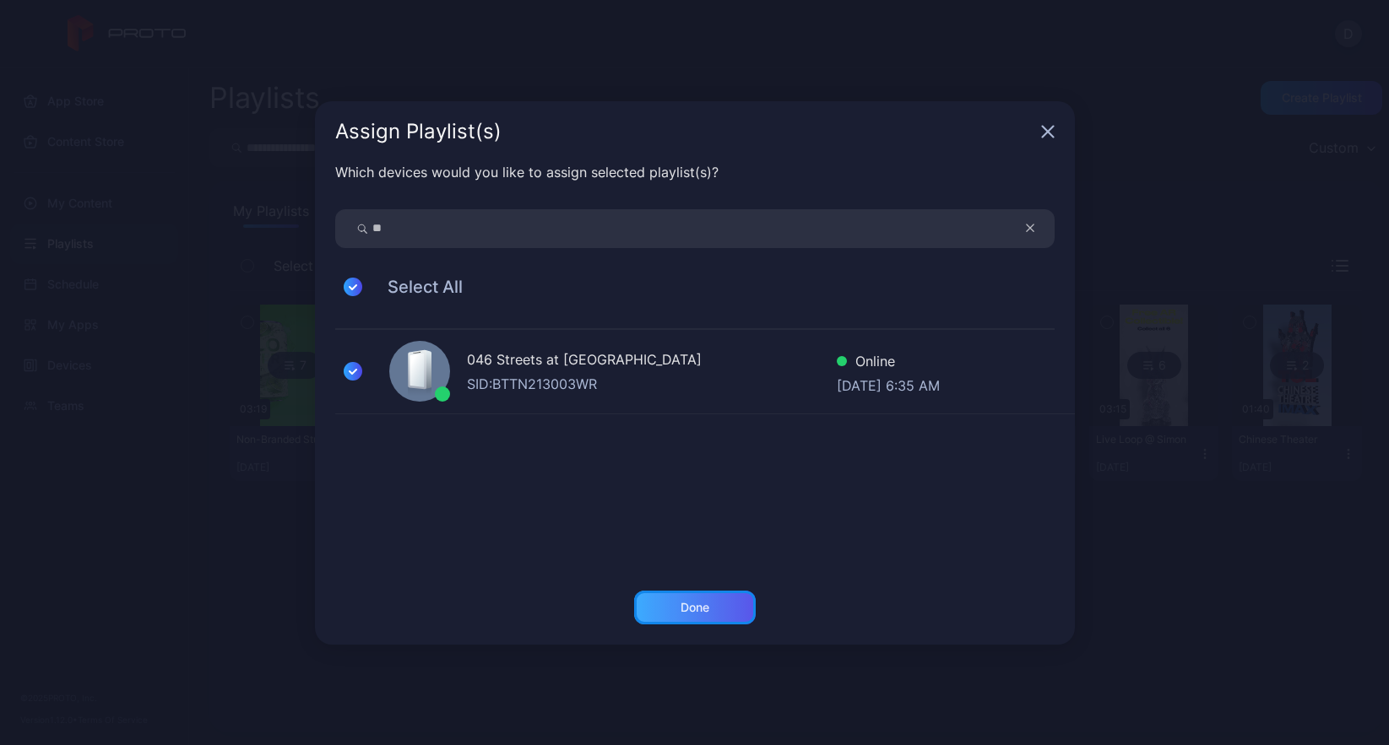
click at [705, 615] on div "Done" at bounding box center [695, 608] width 122 height 34
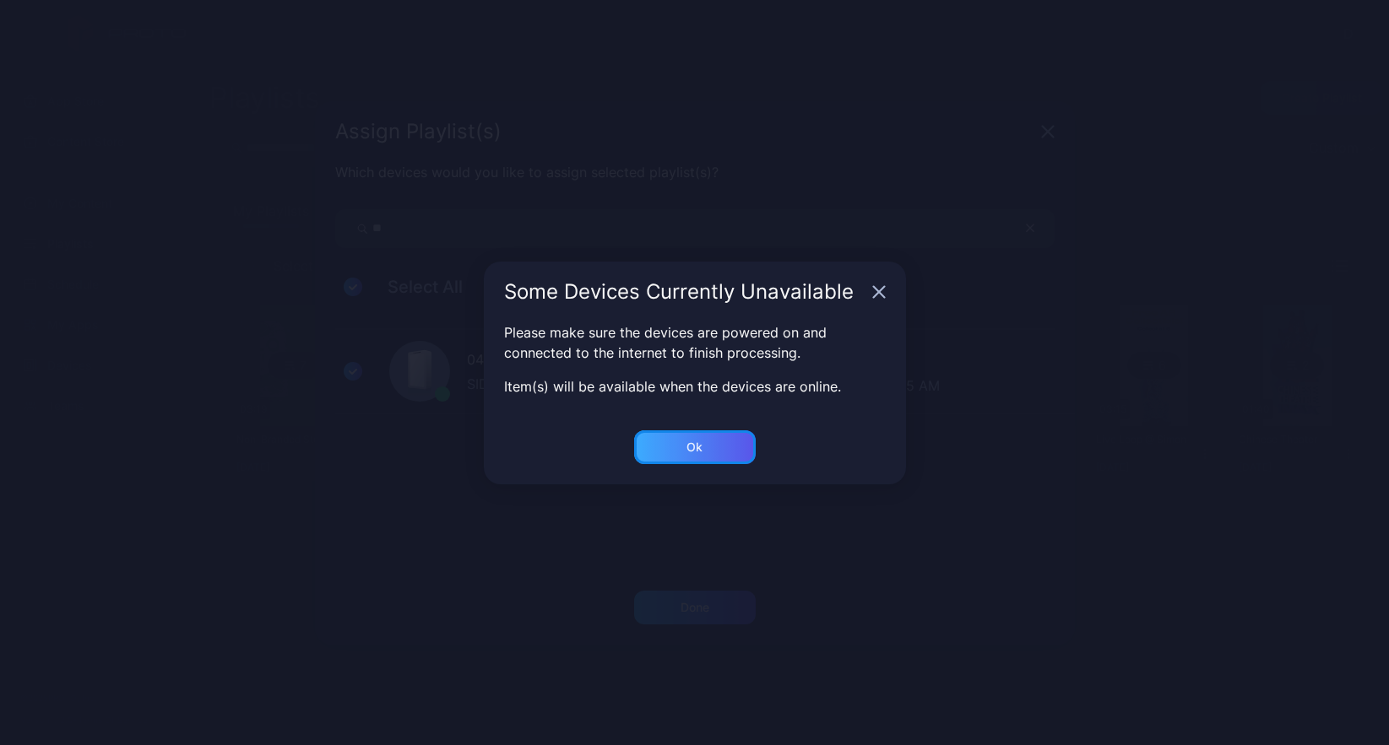
click at [717, 591] on div "Ok" at bounding box center [695, 608] width 122 height 34
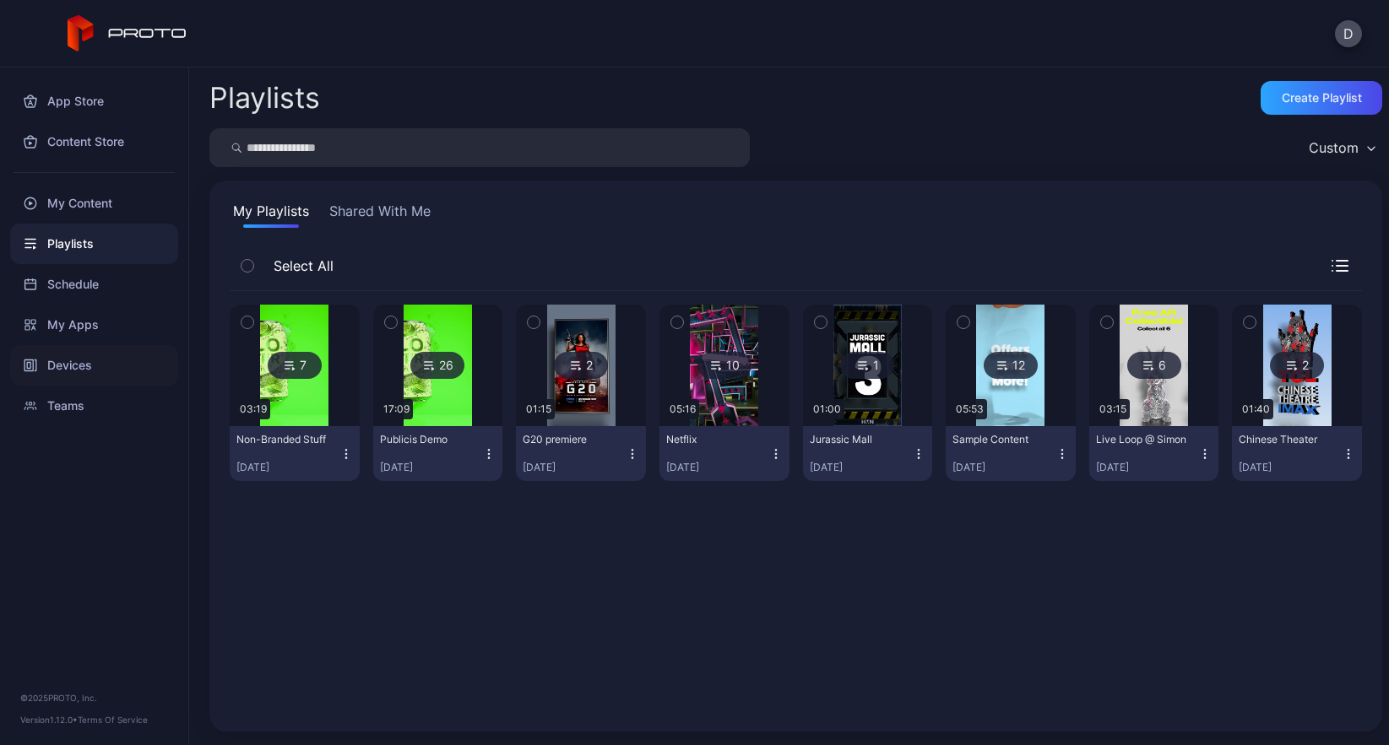
click at [91, 365] on div "Devices" at bounding box center [94, 365] width 168 height 41
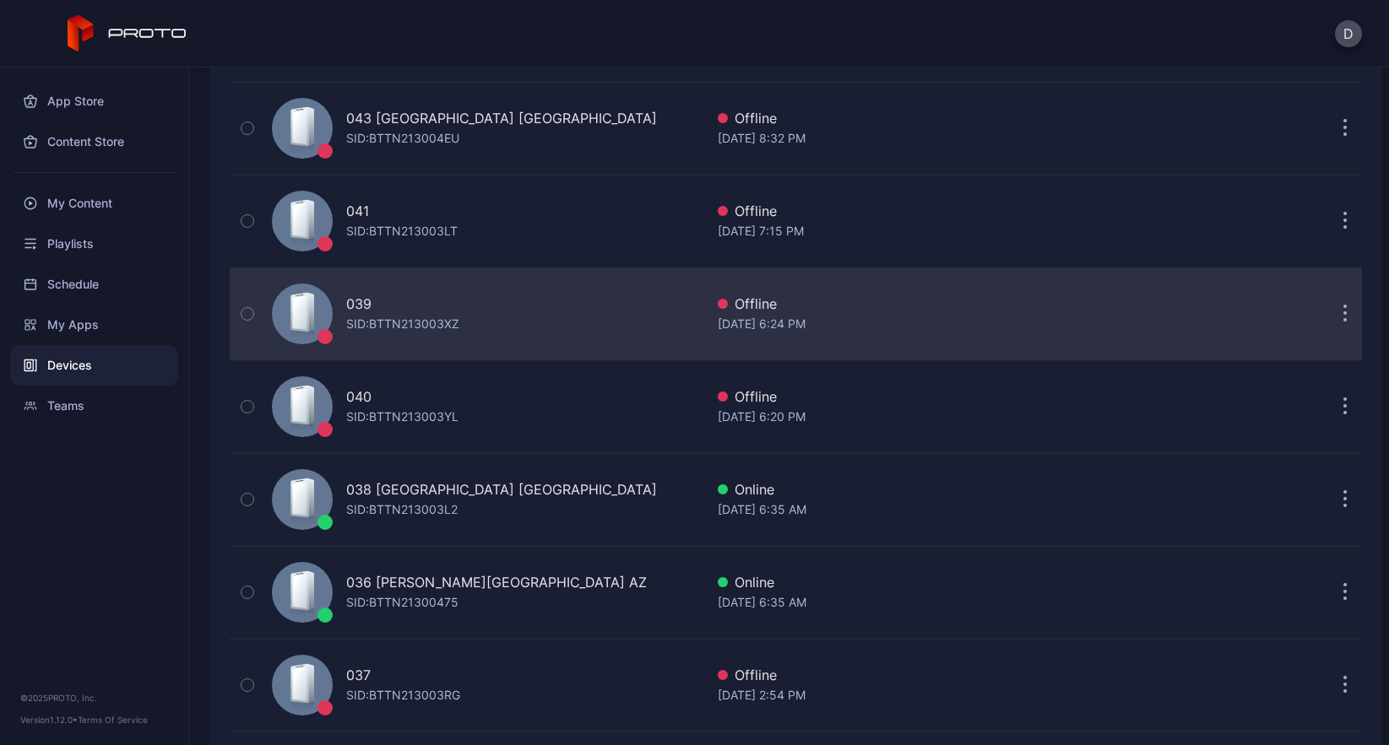
scroll to position [653, 0]
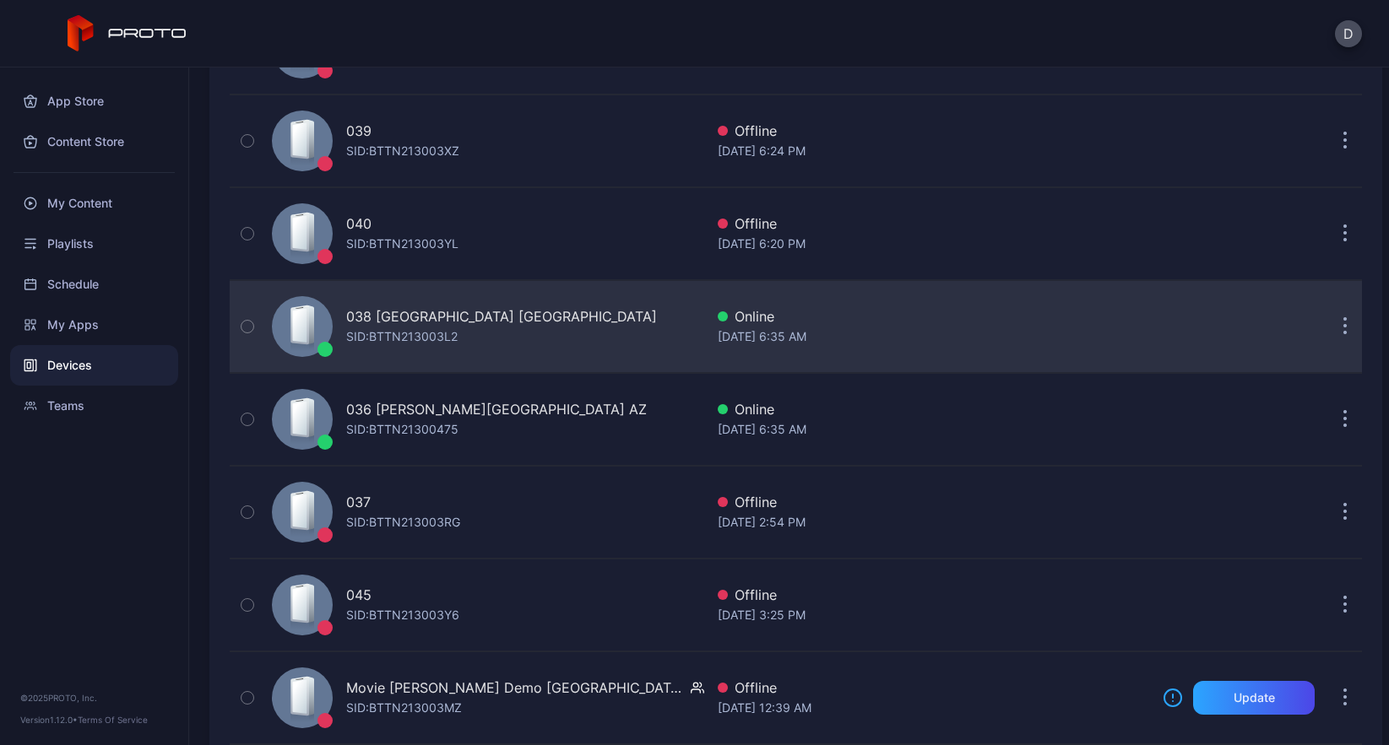
click at [528, 326] on div "038 Mayfair Mall WI SID: BTTN213003L2" at bounding box center [484, 326] width 439 height 84
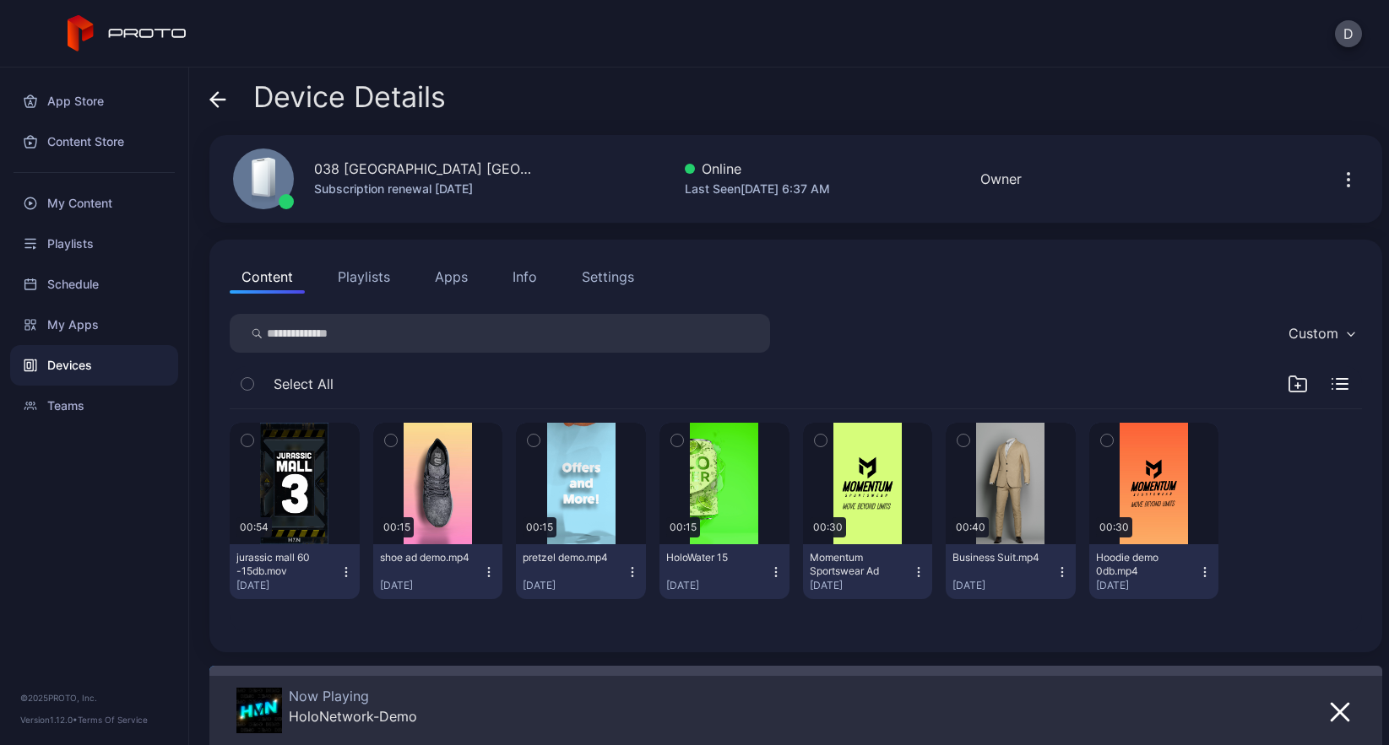
click at [1338, 177] on icon "button" at bounding box center [1348, 180] width 20 height 20
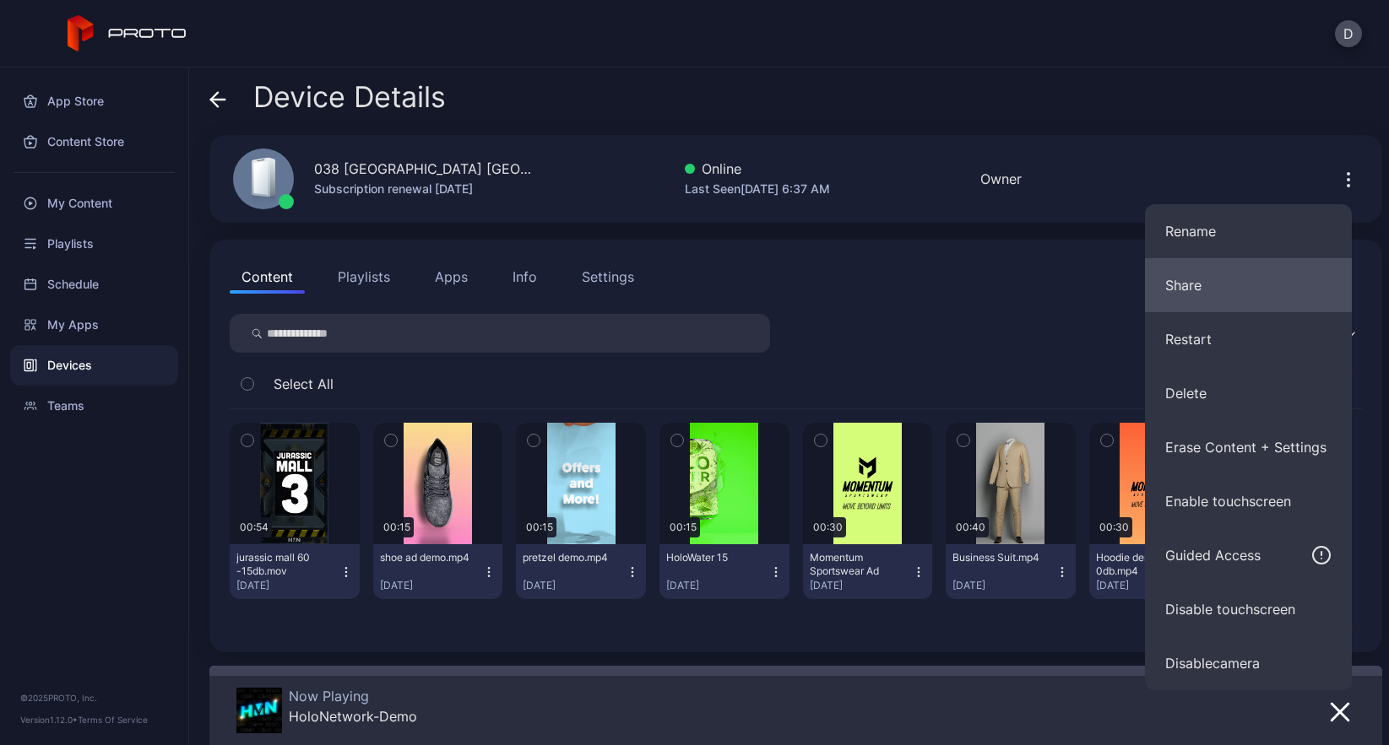
click at [1224, 279] on button "Share" at bounding box center [1248, 285] width 207 height 54
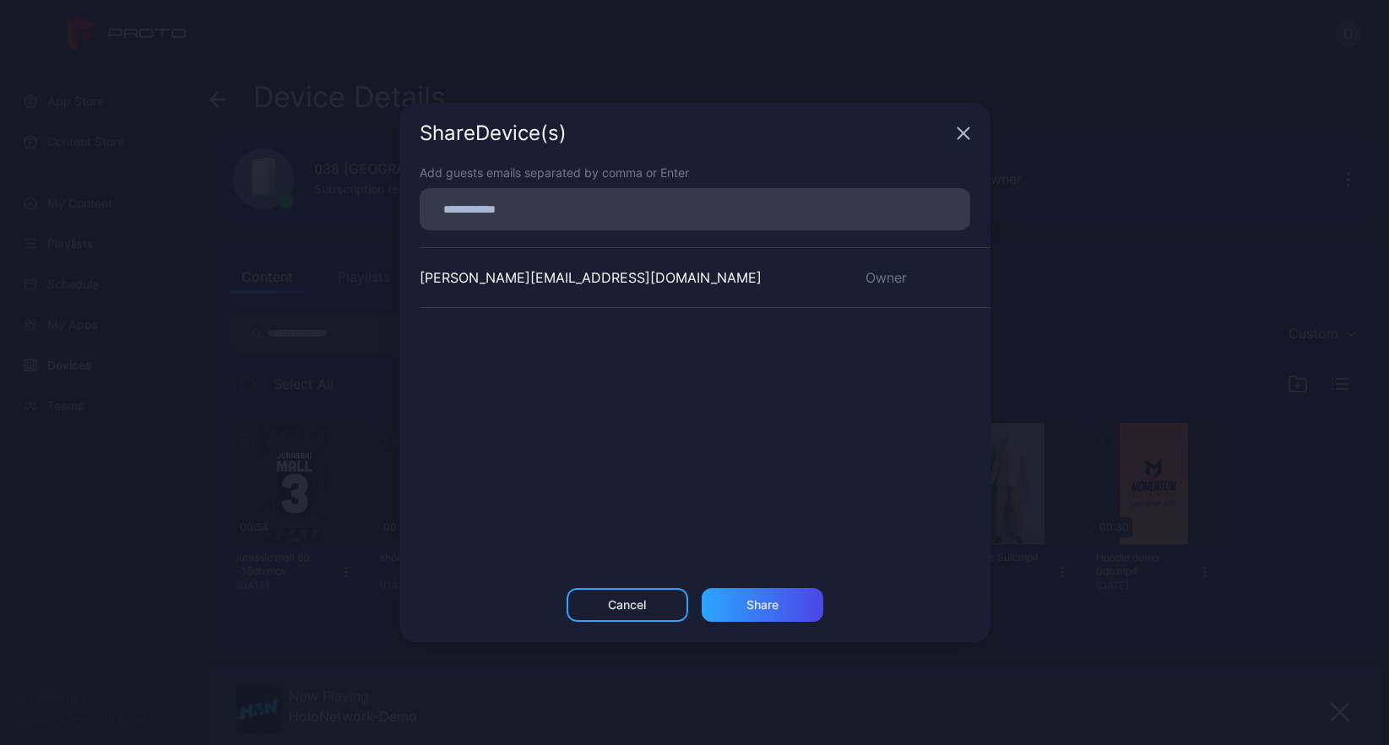
click at [501, 208] on input at bounding box center [695, 209] width 530 height 22
type input "**********"
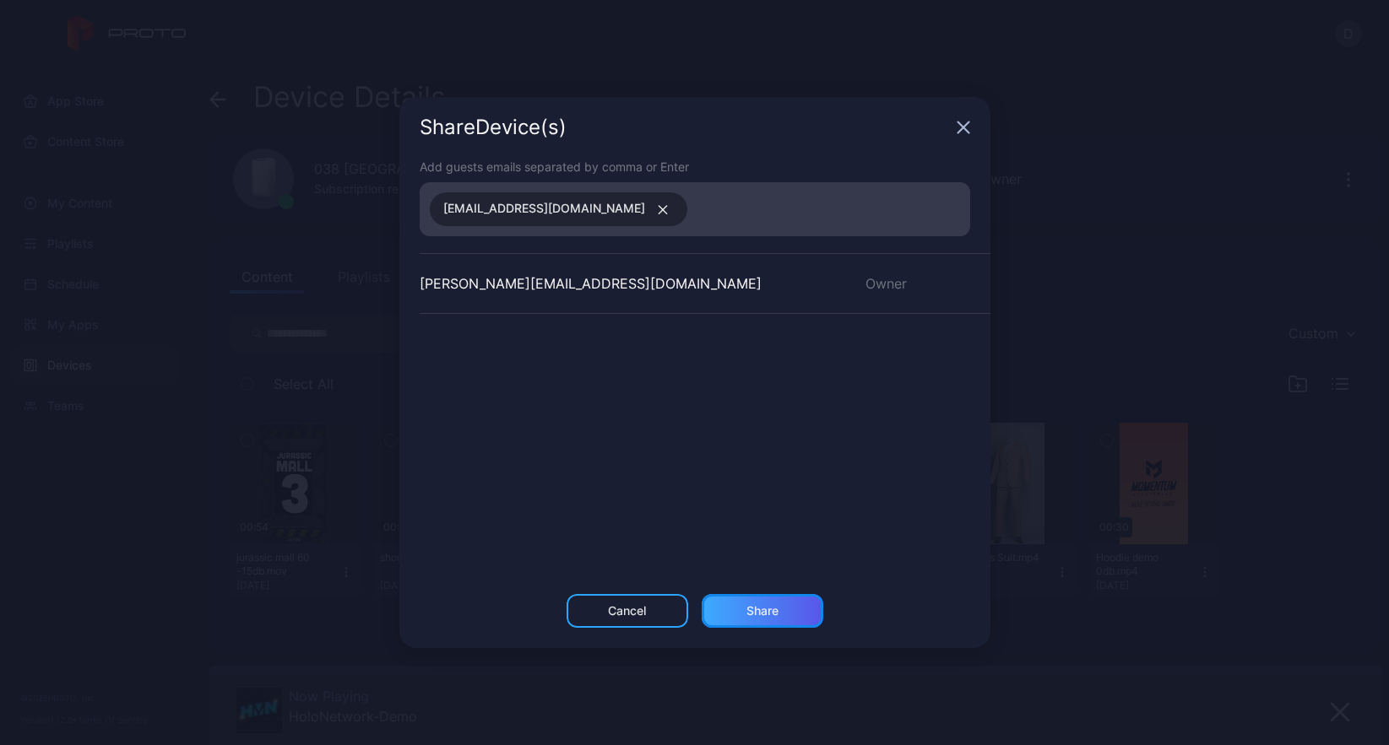
click at [761, 614] on div "Share" at bounding box center [762, 611] width 32 height 14
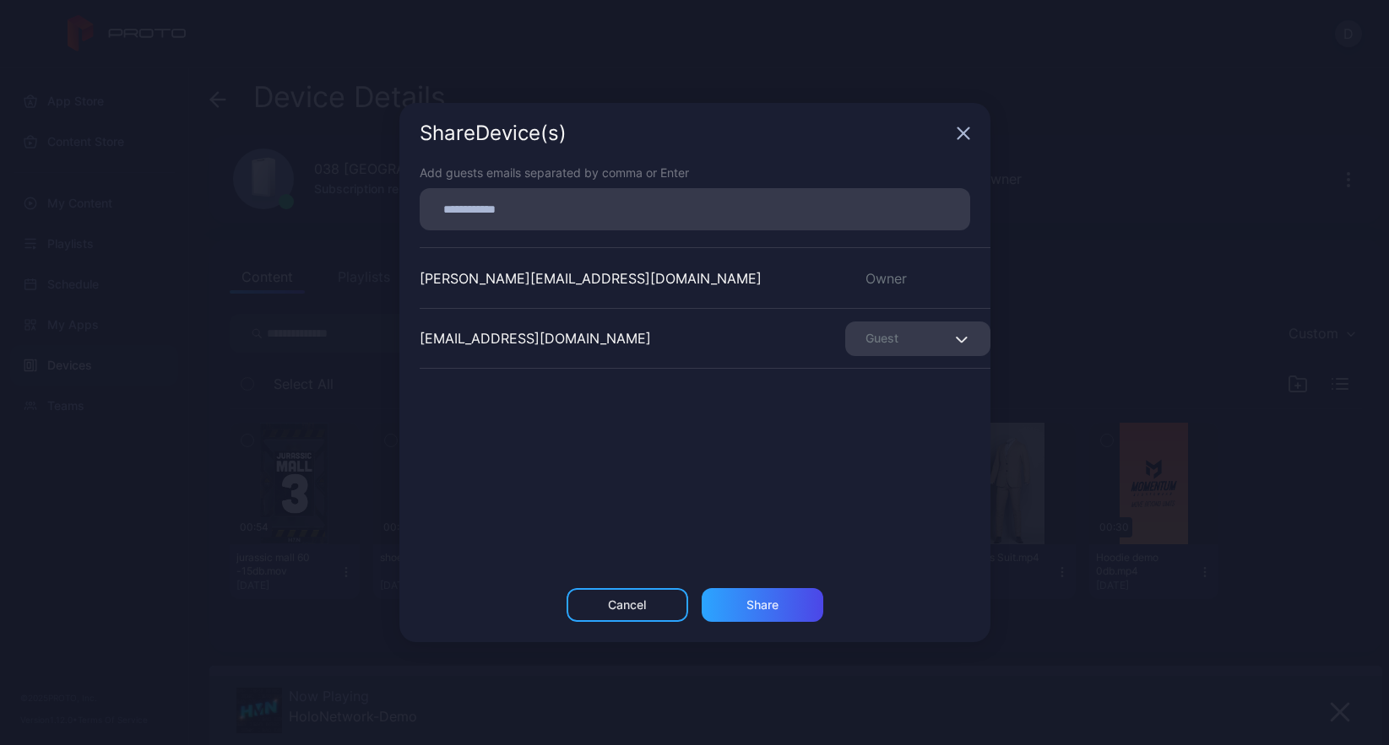
click at [965, 130] on icon "button" at bounding box center [962, 133] width 11 height 11
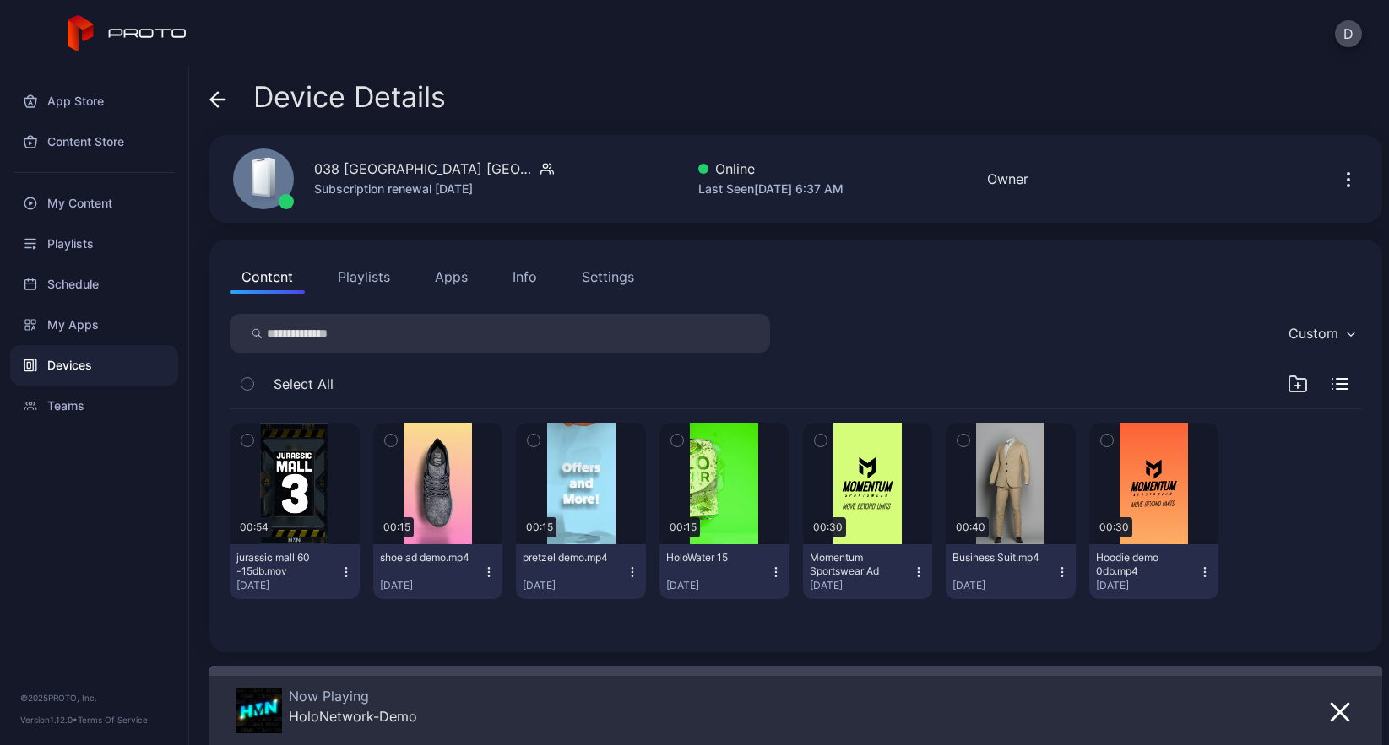
click at [355, 277] on button "Playlists" at bounding box center [364, 277] width 76 height 34
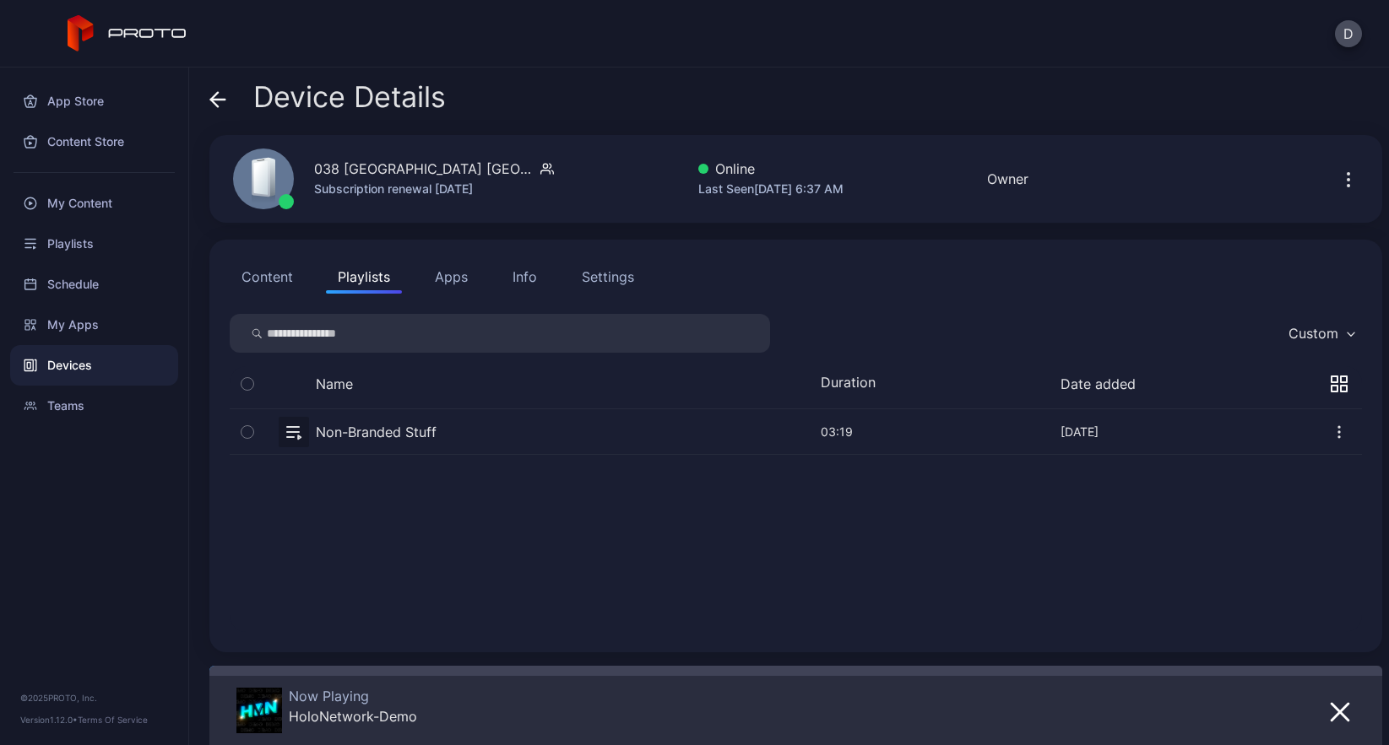
click at [465, 432] on button "button" at bounding box center [796, 431] width 1132 height 45
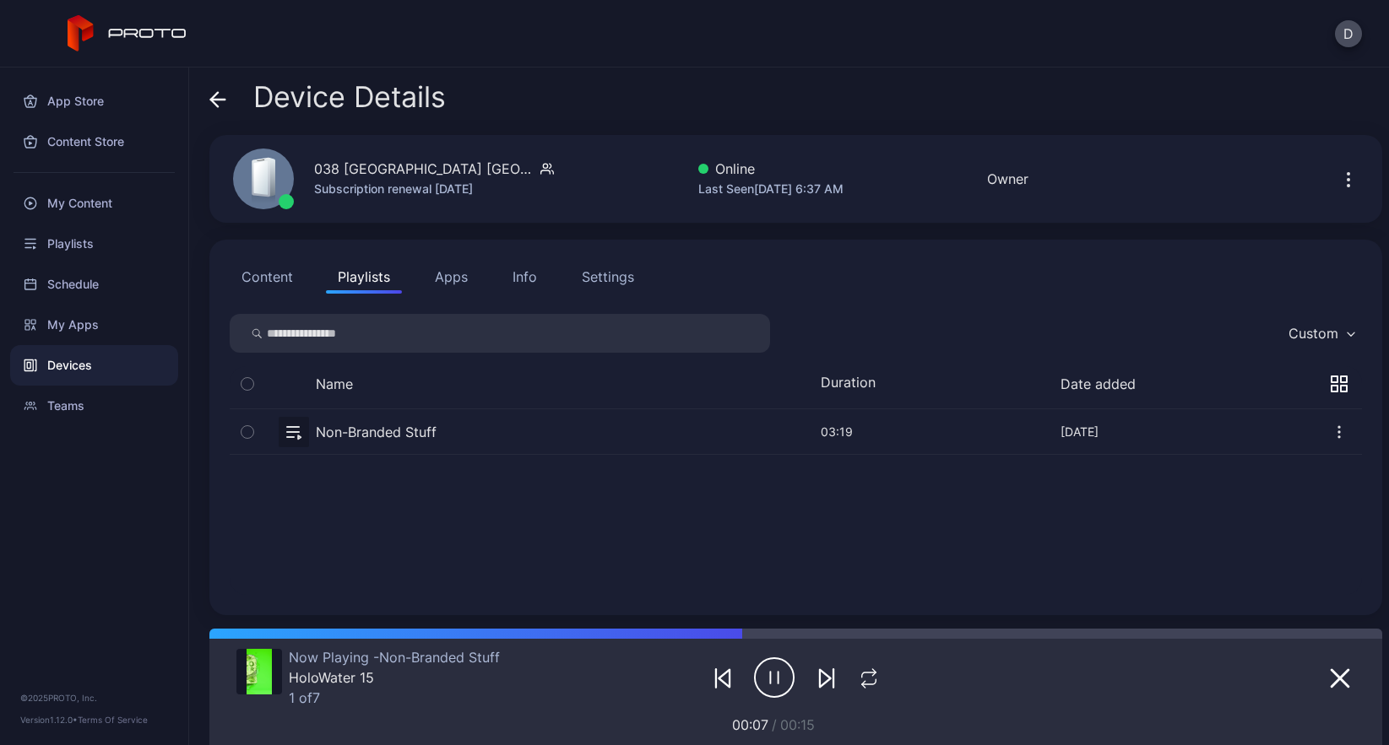
click at [222, 97] on icon at bounding box center [217, 99] width 17 height 17
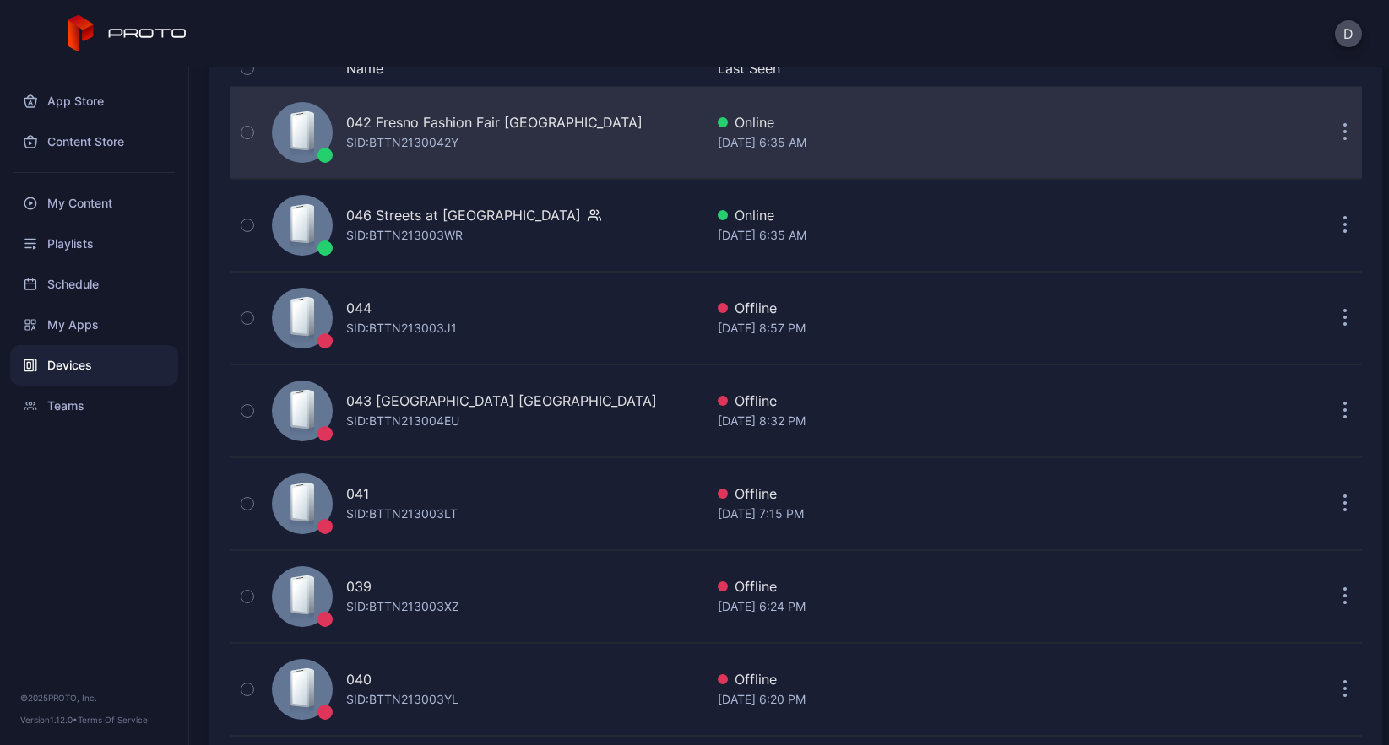
scroll to position [172, 0]
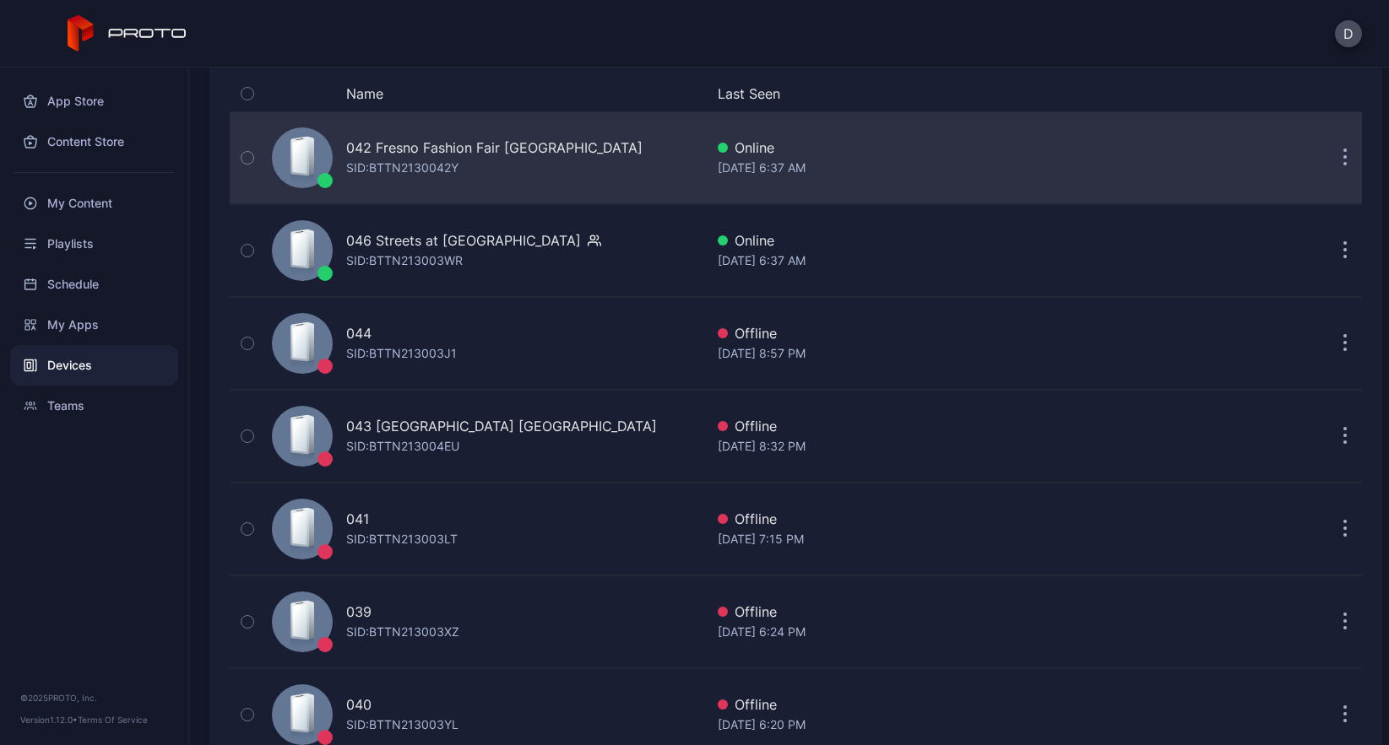
click at [578, 159] on div "042 Fresno Fashion Fair CA SID: BTTN2130042Y" at bounding box center [484, 158] width 439 height 84
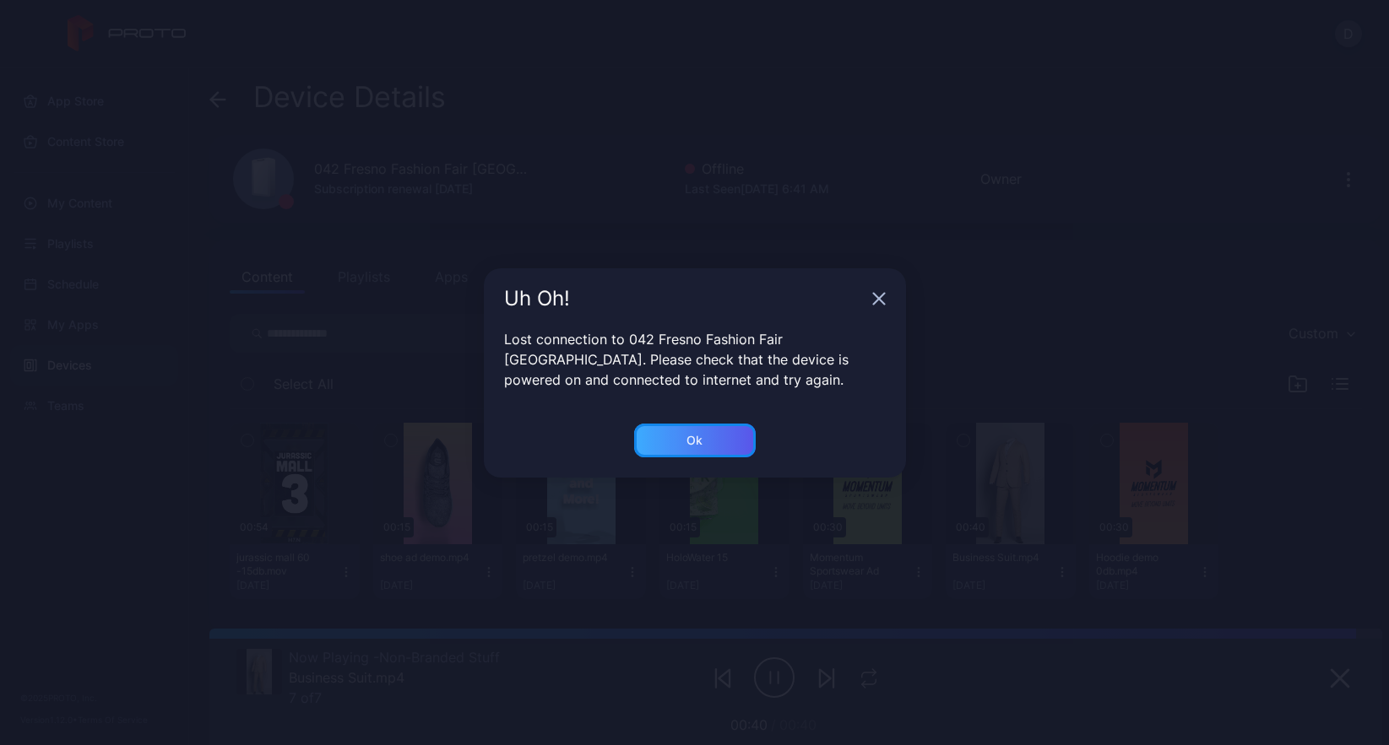
click at [695, 441] on div "Ok" at bounding box center [694, 441] width 16 height 14
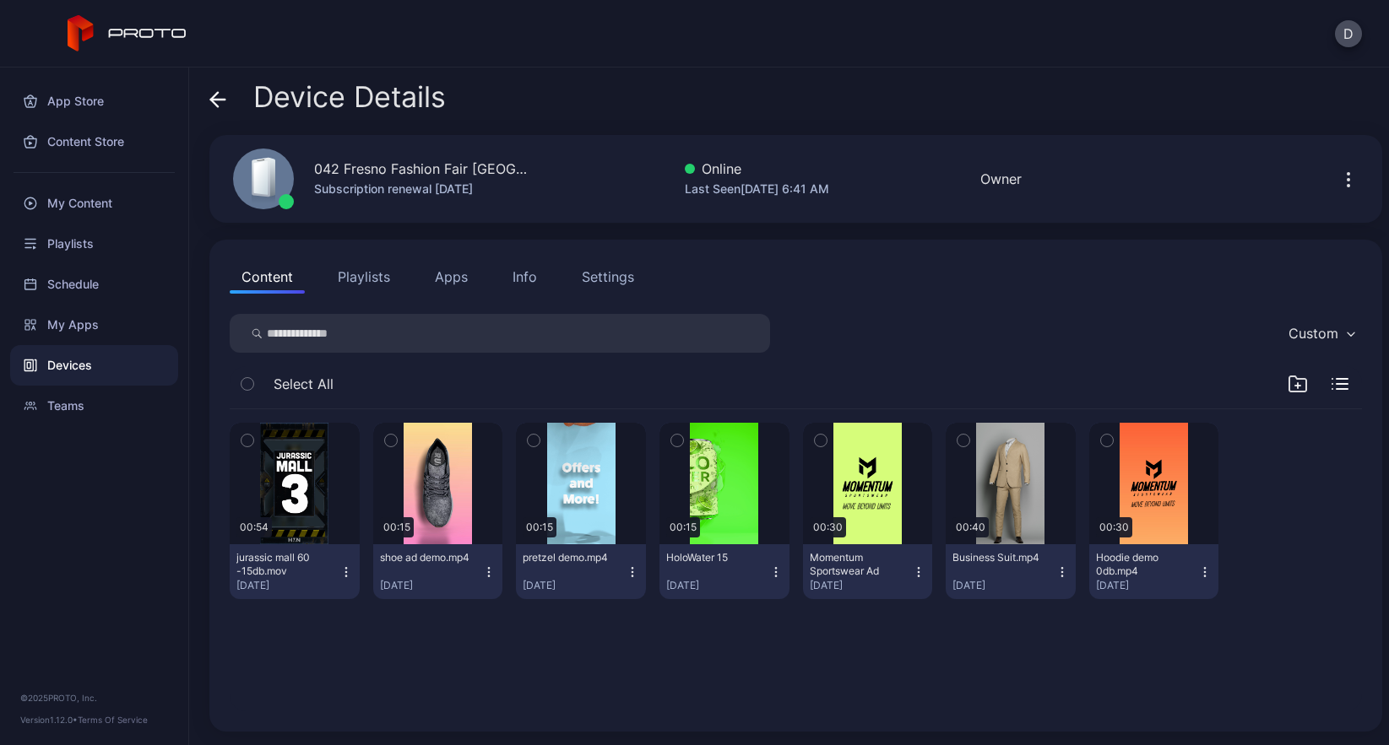
click at [376, 273] on button "Playlists" at bounding box center [364, 277] width 76 height 34
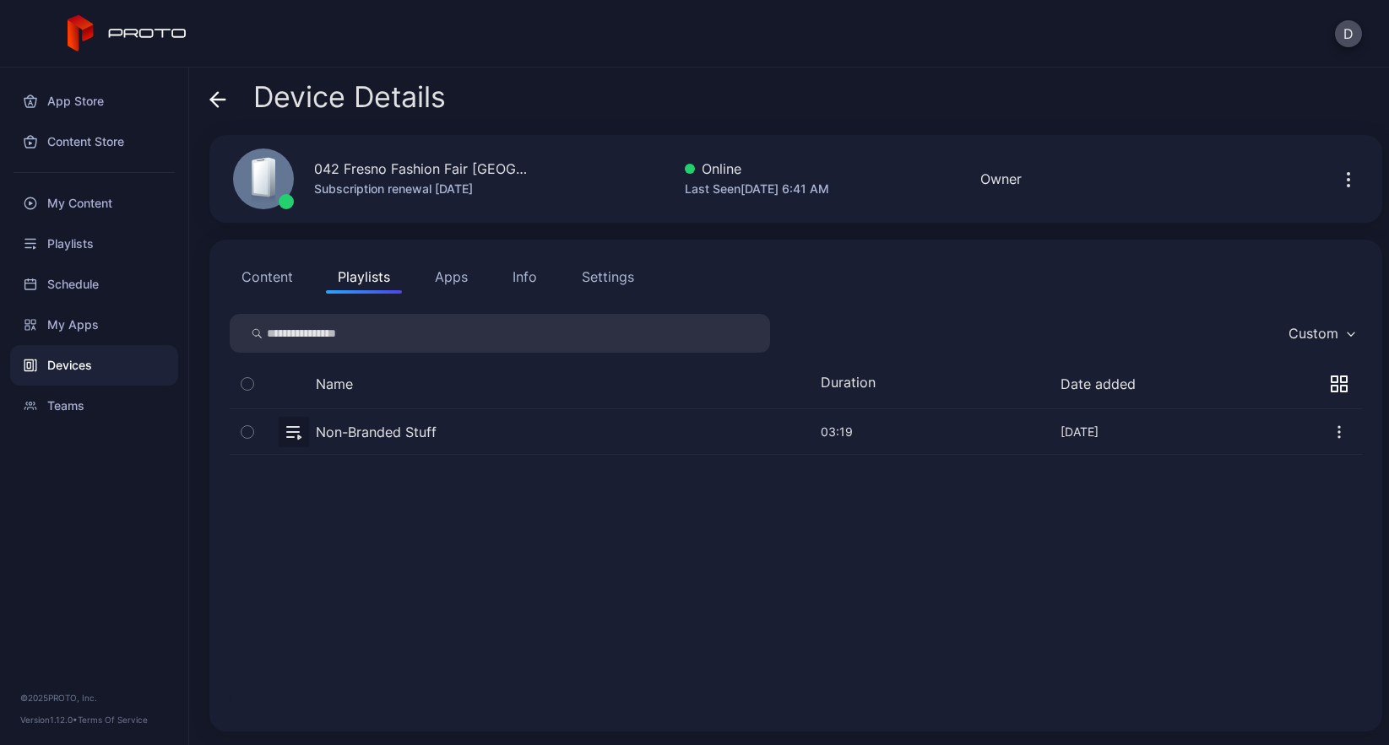
click at [477, 432] on button "button" at bounding box center [796, 431] width 1132 height 45
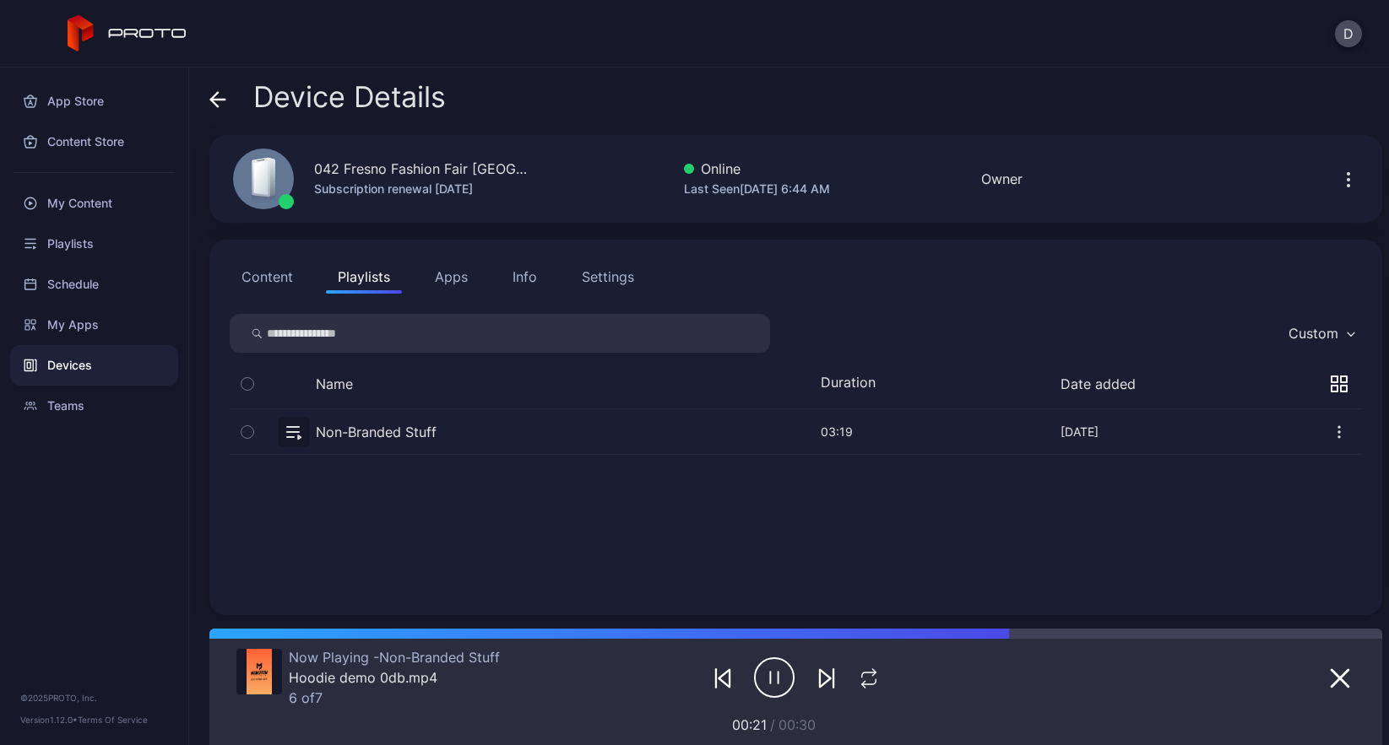
click at [81, 364] on div "Devices" at bounding box center [94, 365] width 168 height 41
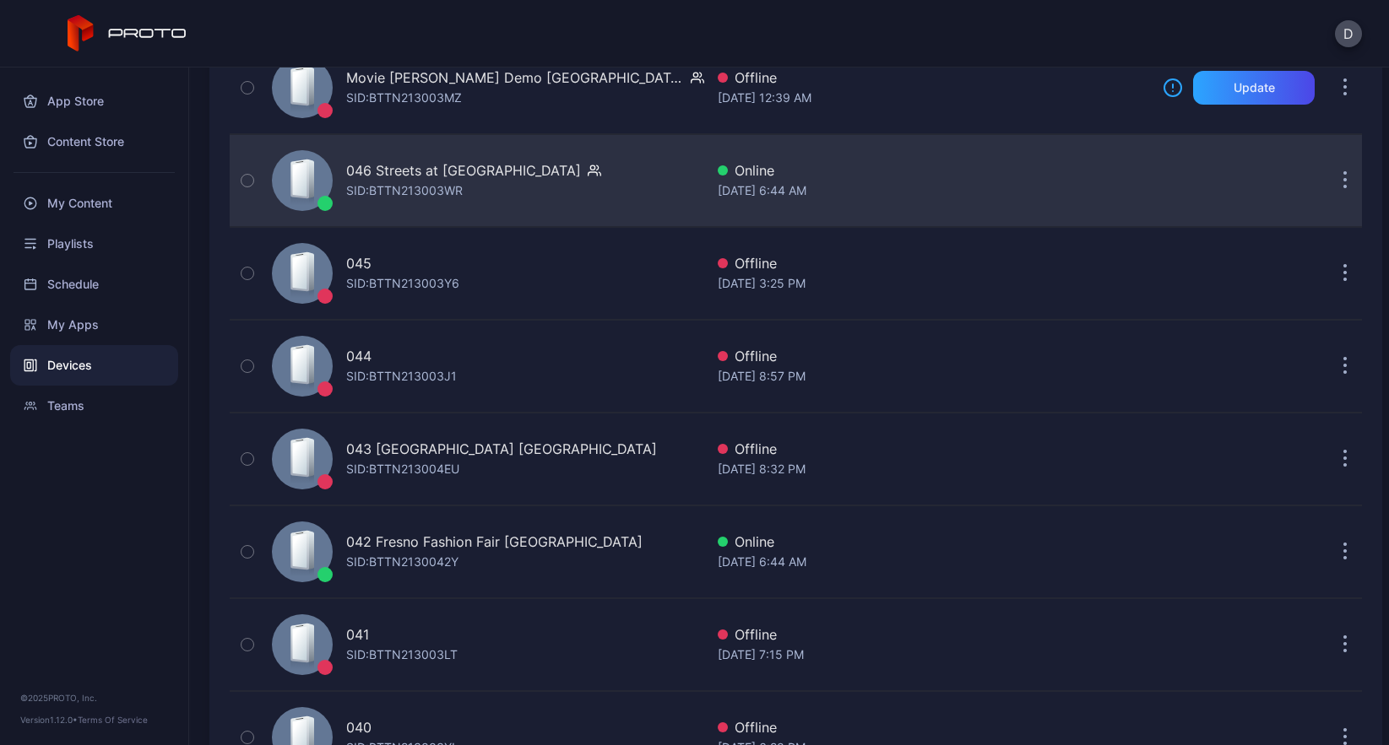
scroll to position [253, 0]
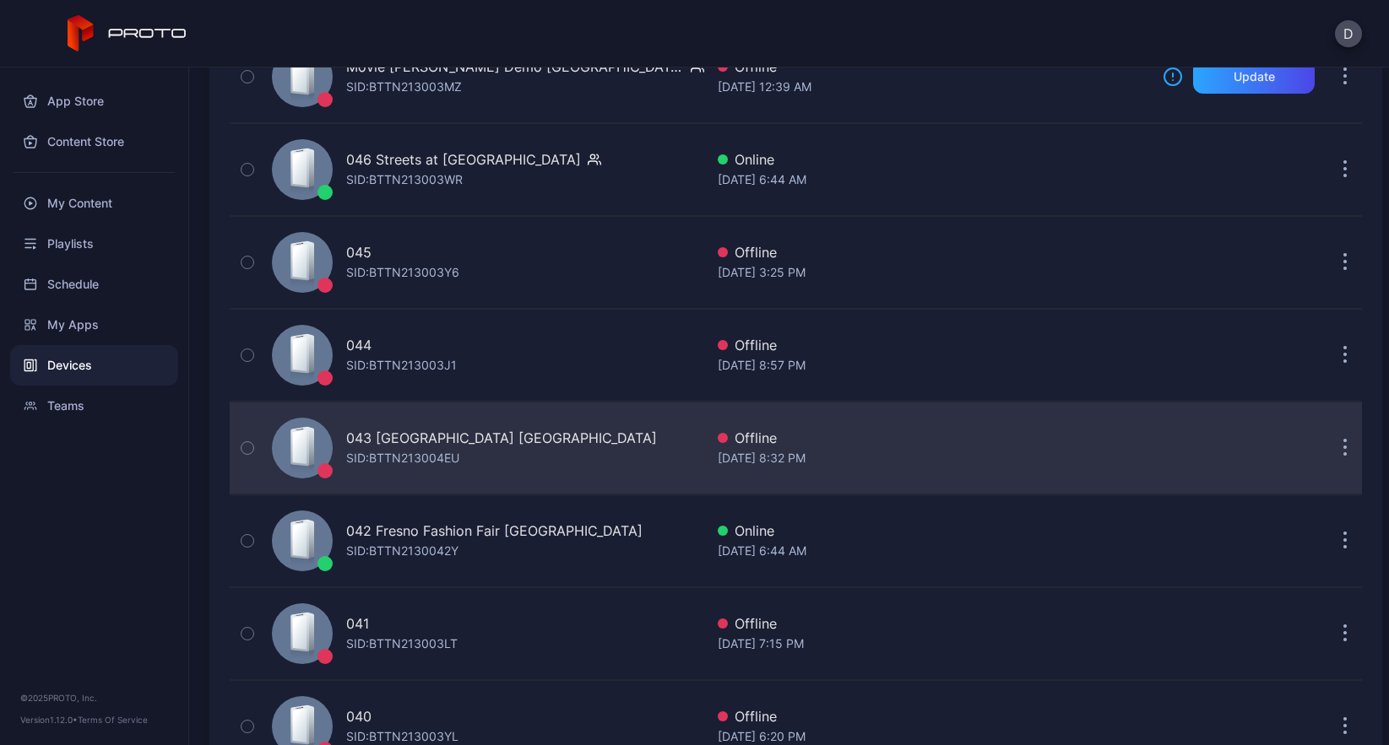
click at [563, 450] on div "[STREET_ADDRESS] SID: BTTN213004EU" at bounding box center [484, 448] width 439 height 84
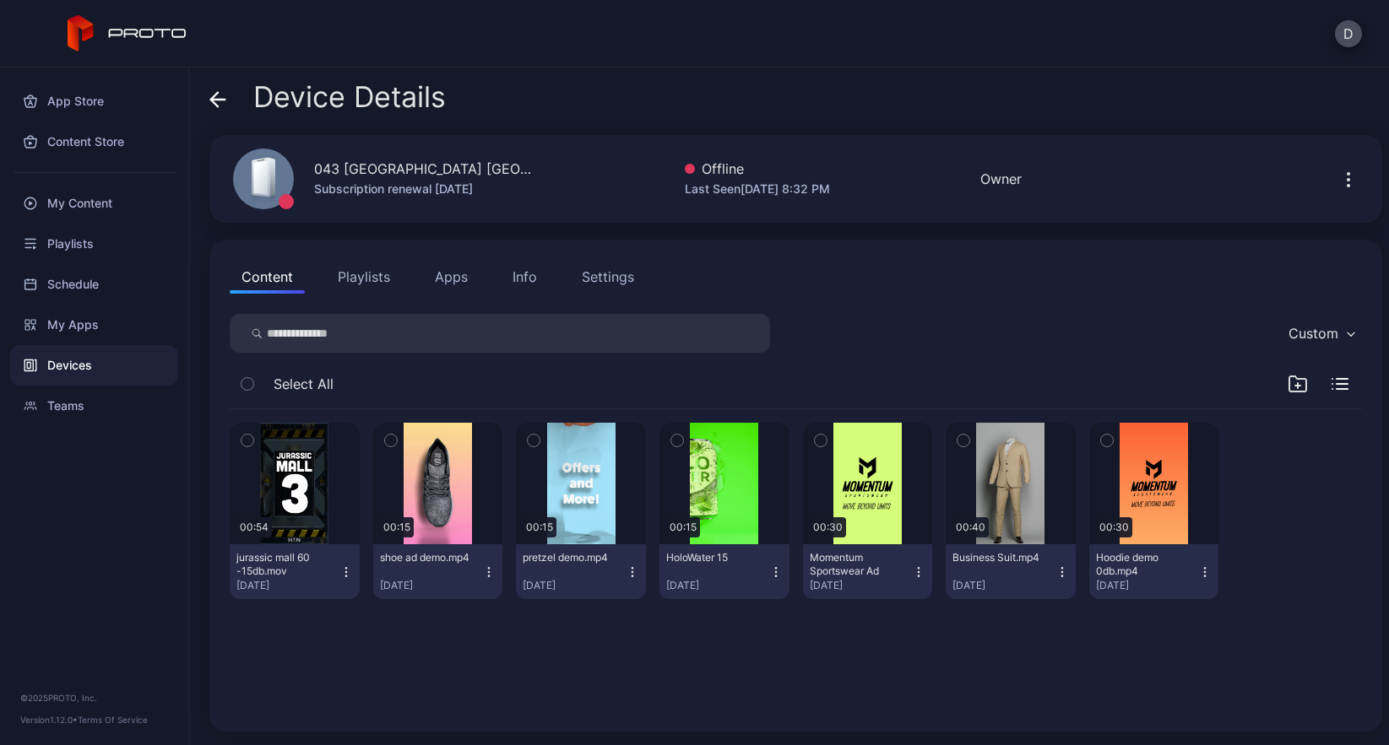
click at [214, 95] on icon at bounding box center [217, 99] width 17 height 17
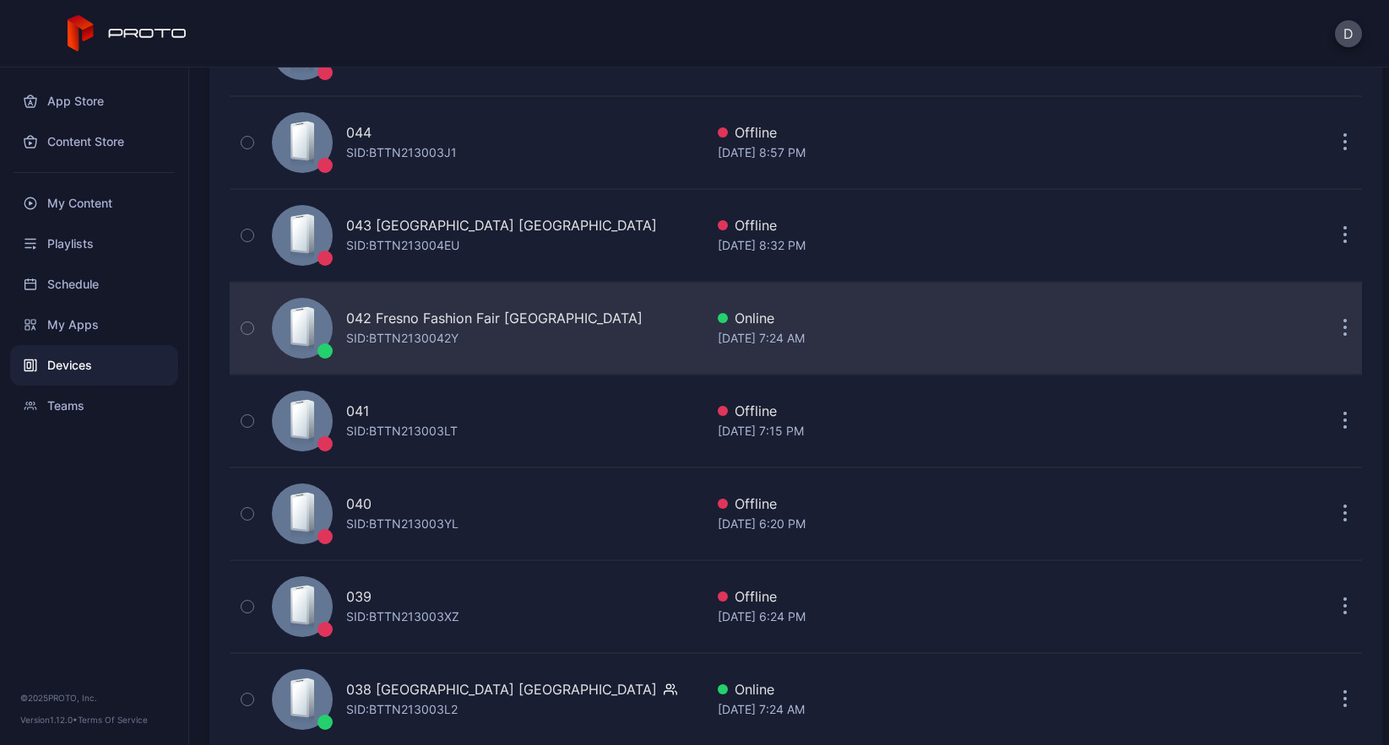
scroll to position [455, 0]
